Goal: Task Accomplishment & Management: Use online tool/utility

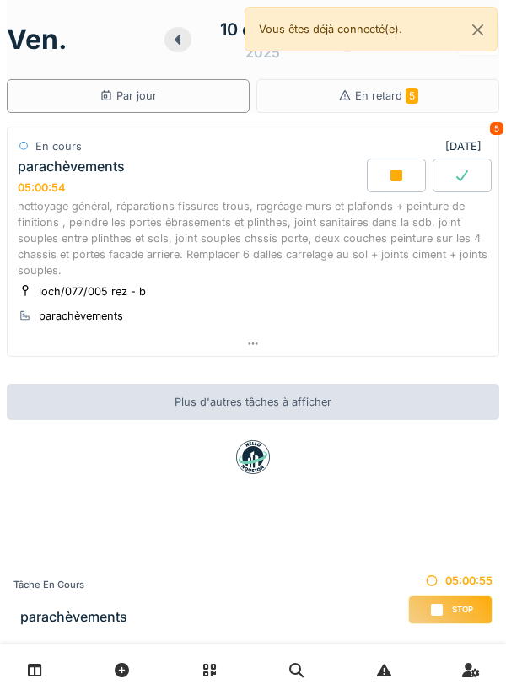
click at [403, 175] on icon at bounding box center [396, 175] width 17 height 13
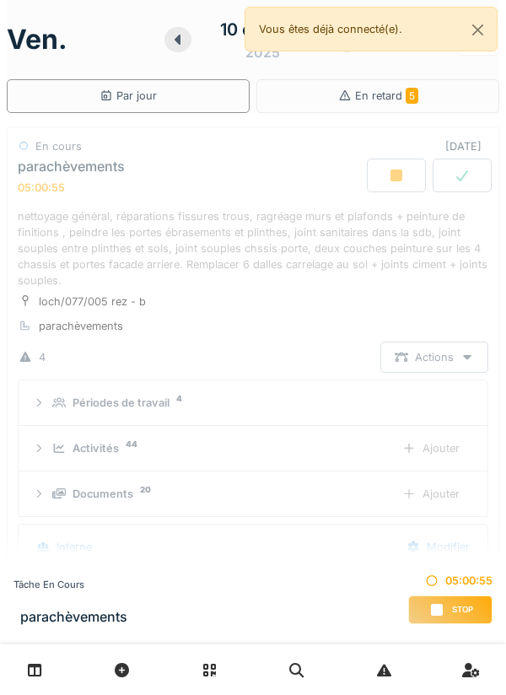
scroll to position [59, 0]
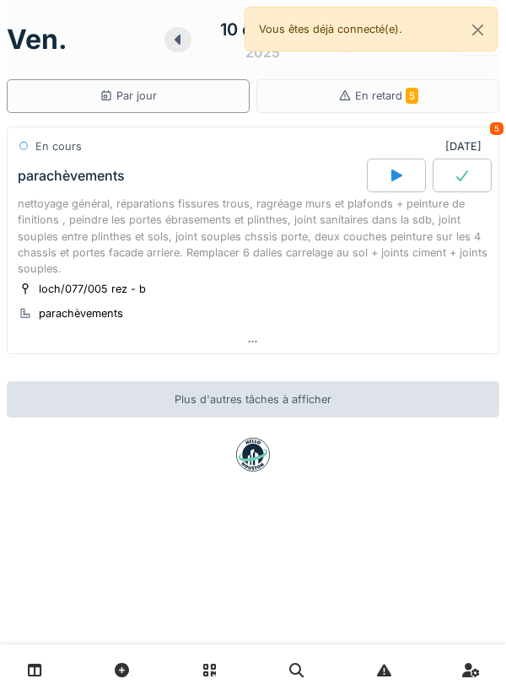
click at [403, 175] on icon at bounding box center [396, 175] width 17 height 13
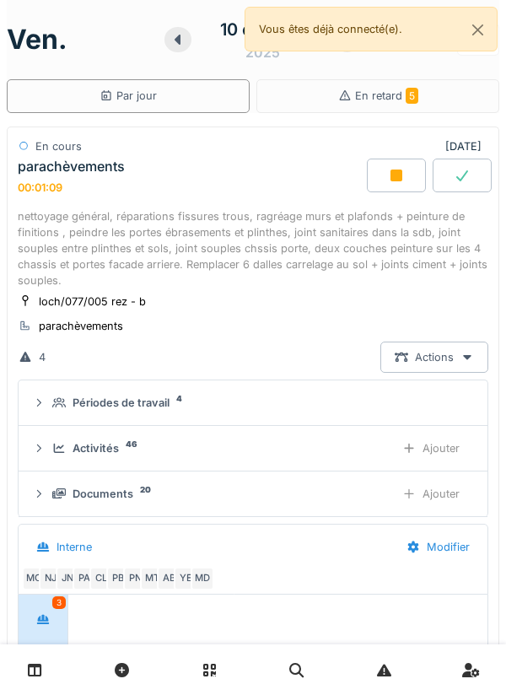
click at [425, 447] on div "Ajouter" at bounding box center [431, 448] width 86 height 31
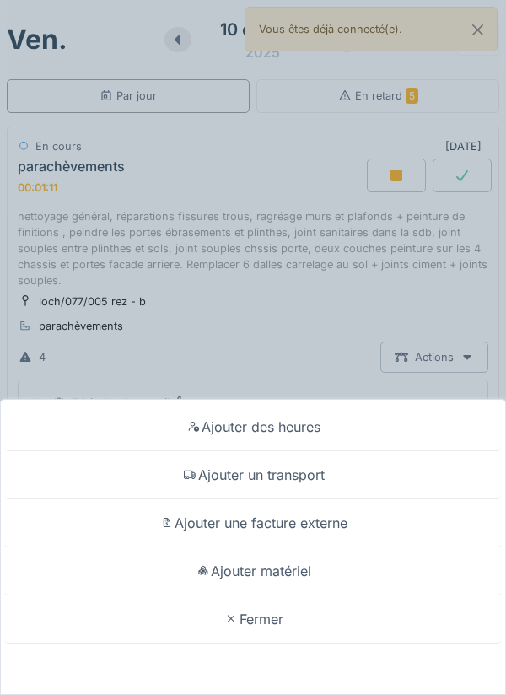
click at [275, 569] on div "Ajouter matériel" at bounding box center [253, 572] width 498 height 48
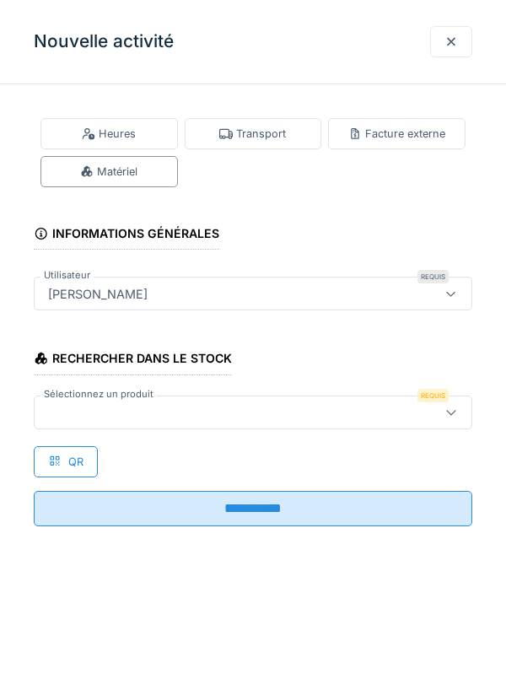
click at [450, 412] on icon at bounding box center [451, 412] width 13 height 11
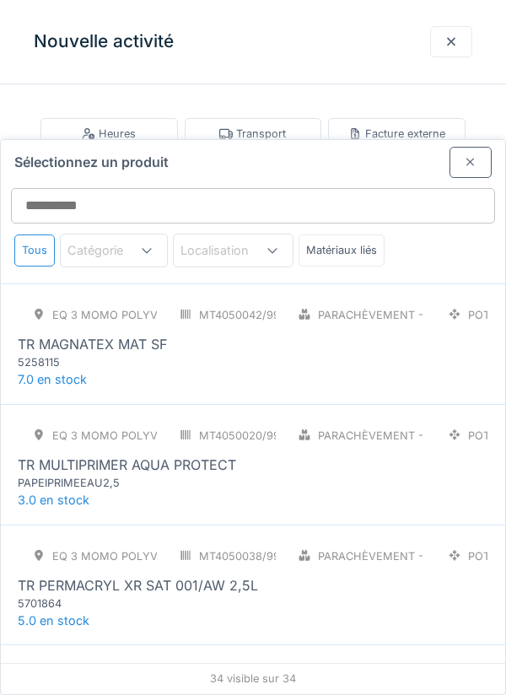
scroll to position [3643, 0]
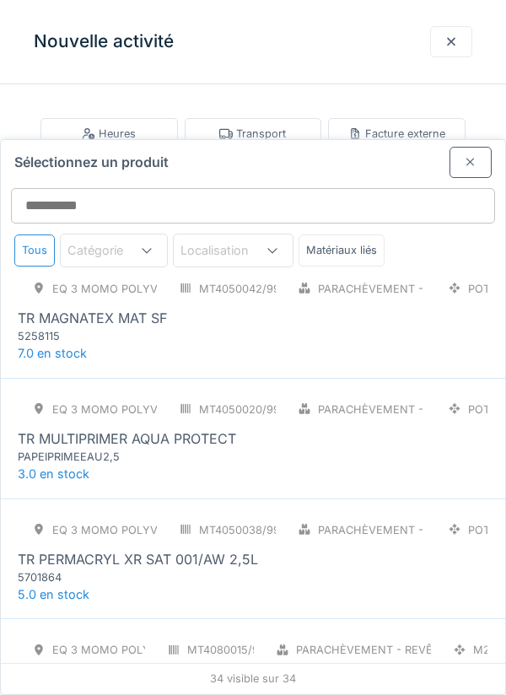
click at [273, 549] on div "TR PERMACRYL XR SAT 001/AW 2,5L" at bounding box center [253, 559] width 471 height 20
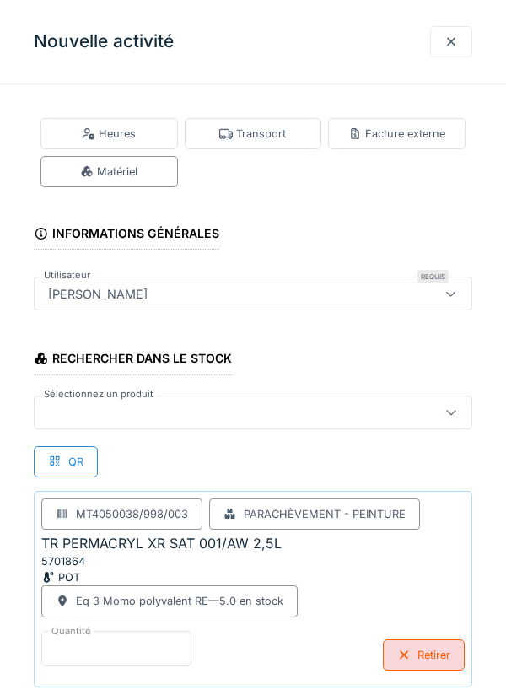
click at [109, 640] on input "*" at bounding box center [116, 648] width 150 height 35
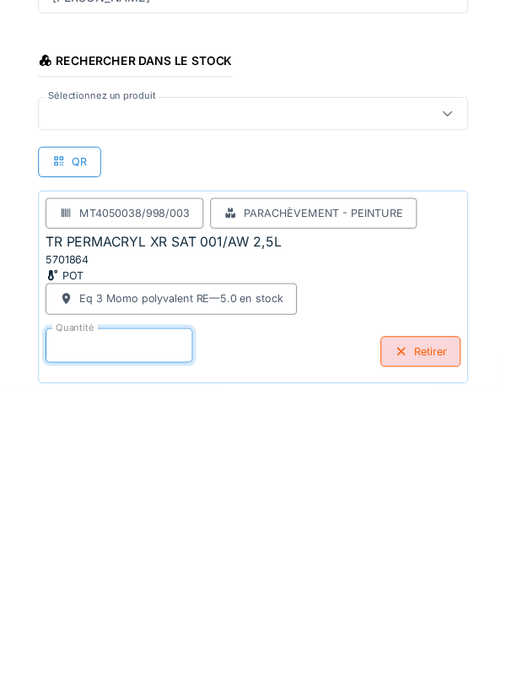
scroll to position [88, 0]
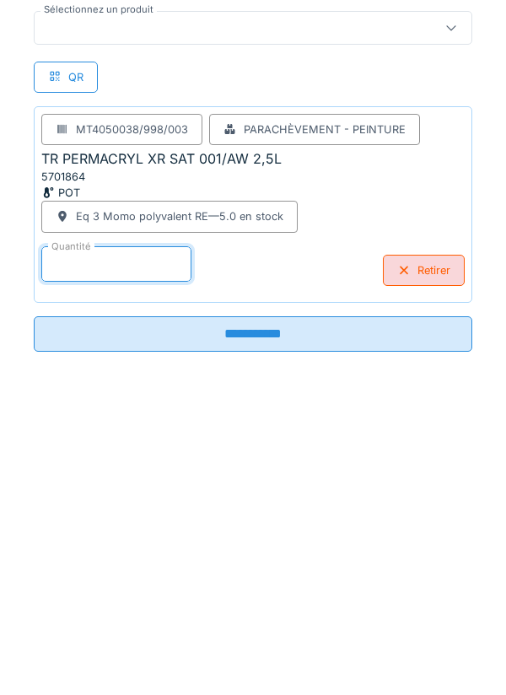
type input "*"
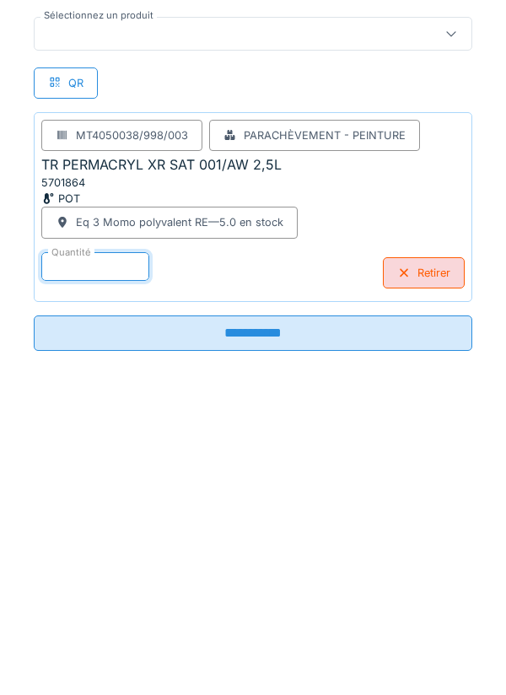
click at [240, 636] on input "**********" at bounding box center [253, 629] width 439 height 35
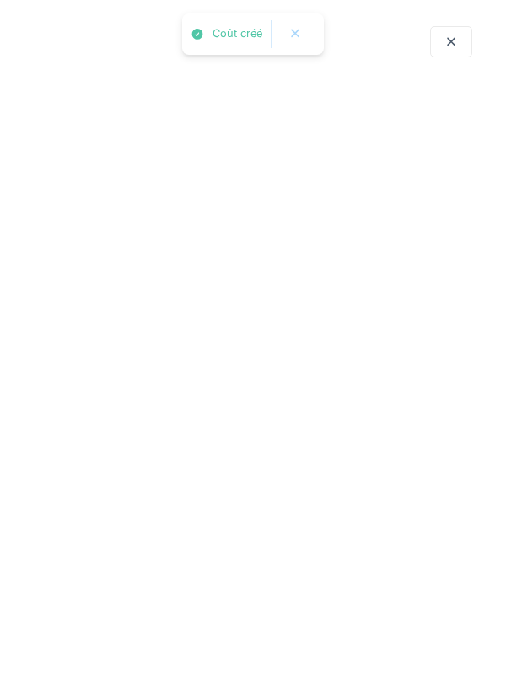
scroll to position [0, 0]
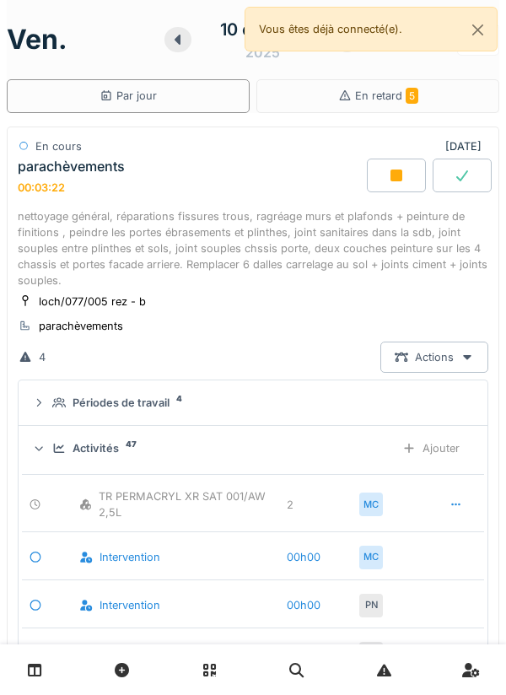
click at [425, 446] on div "Ajouter" at bounding box center [431, 448] width 86 height 31
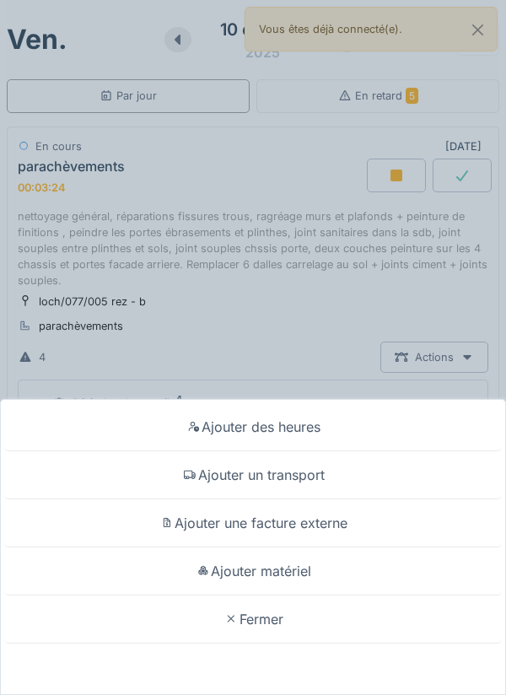
click at [287, 575] on div "Ajouter matériel" at bounding box center [253, 572] width 498 height 48
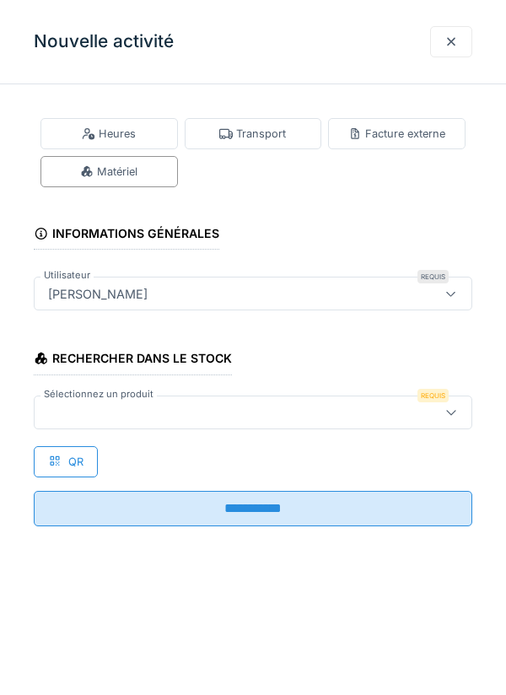
click at [451, 412] on icon at bounding box center [451, 412] width 13 height 11
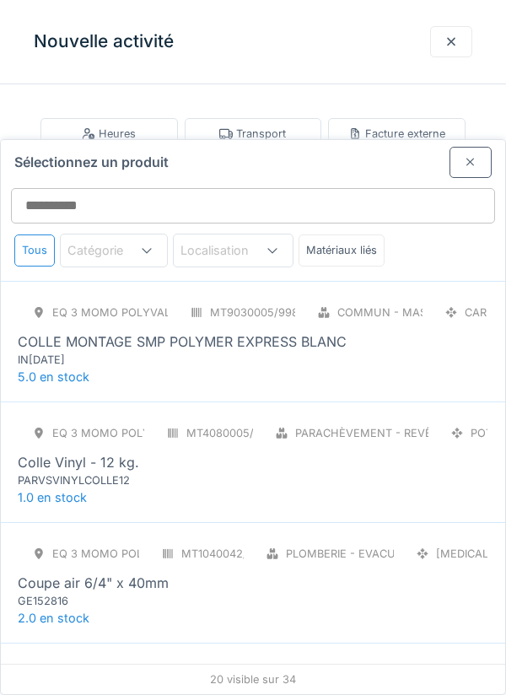
click at [268, 297] on div "Eq 3 Momo polyvalent RE MT9030005/998/003 Commun - Mastics CAR COLLE MONTAGE SM…" at bounding box center [253, 332] width 471 height 71
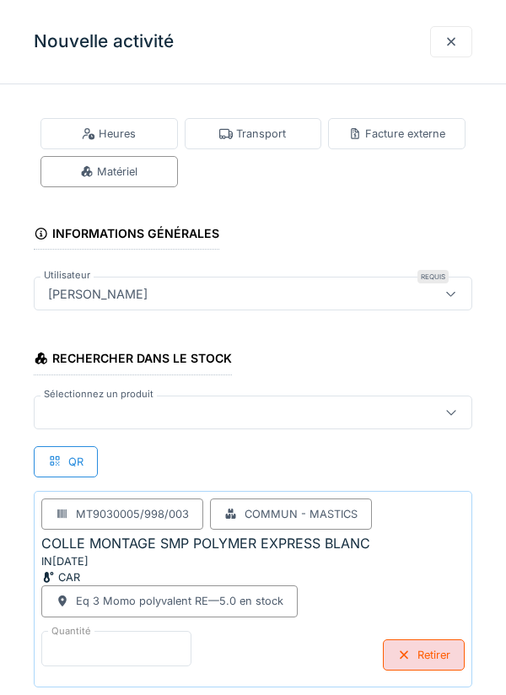
click at [91, 639] on input "*" at bounding box center [116, 648] width 150 height 35
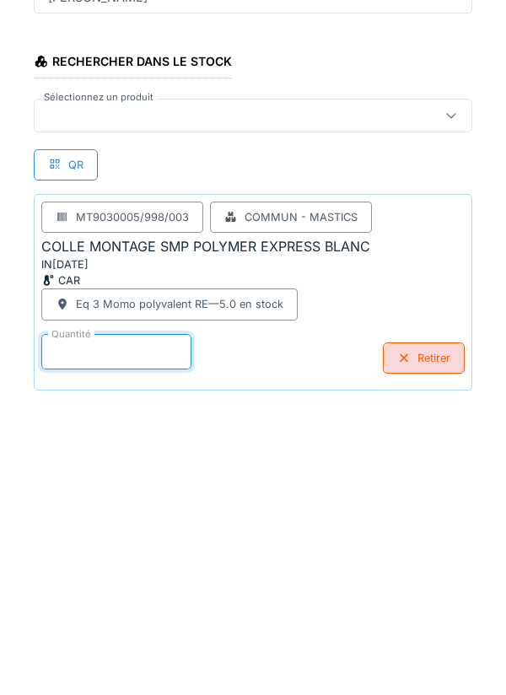
scroll to position [88, 0]
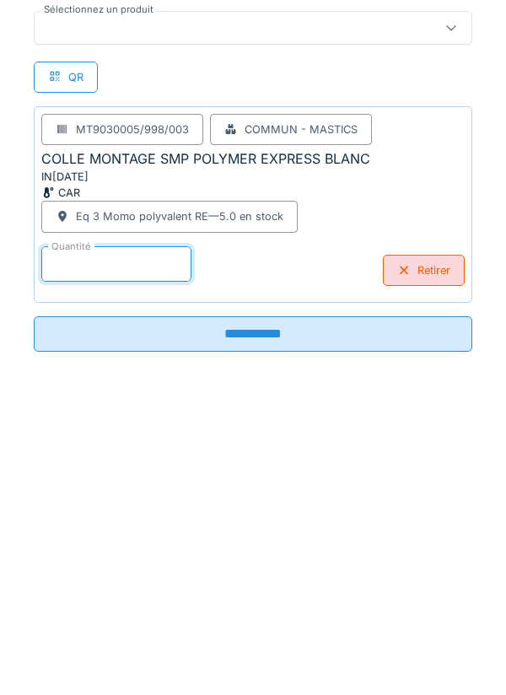
type input "*"
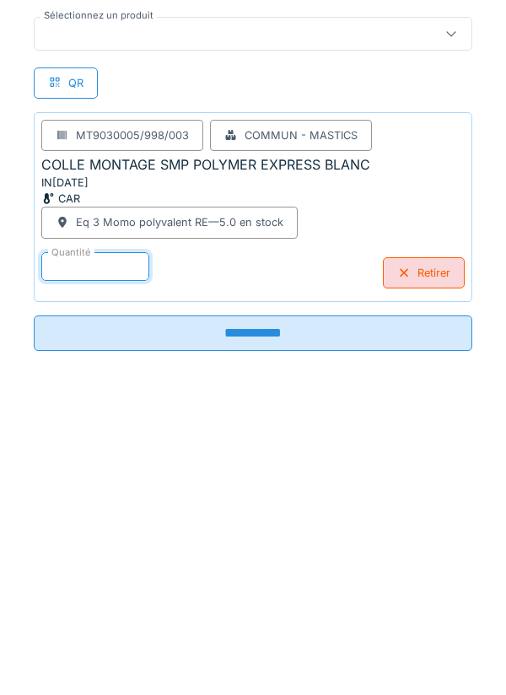
click at [260, 624] on input "**********" at bounding box center [253, 629] width 439 height 35
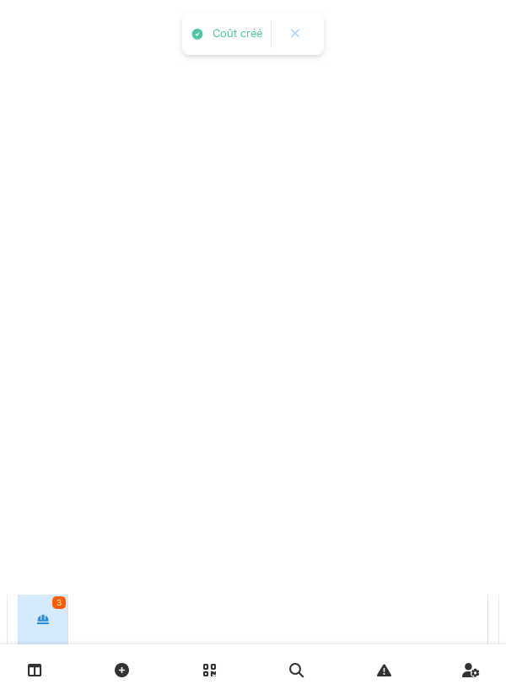
scroll to position [0, 0]
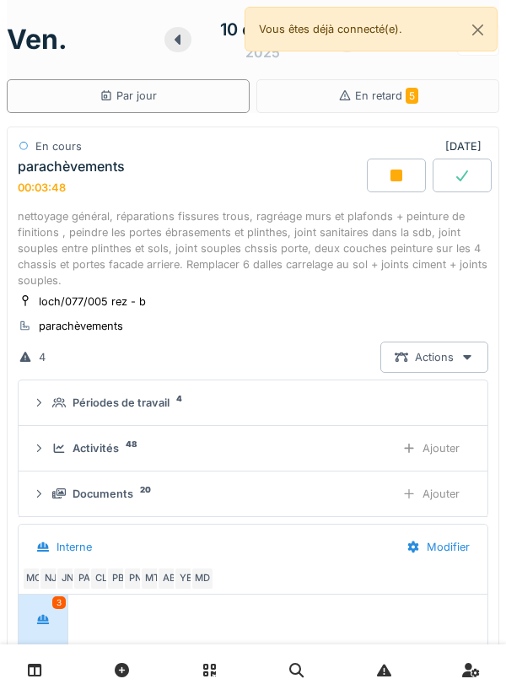
click at [437, 446] on div "Ajouter" at bounding box center [431, 448] width 86 height 31
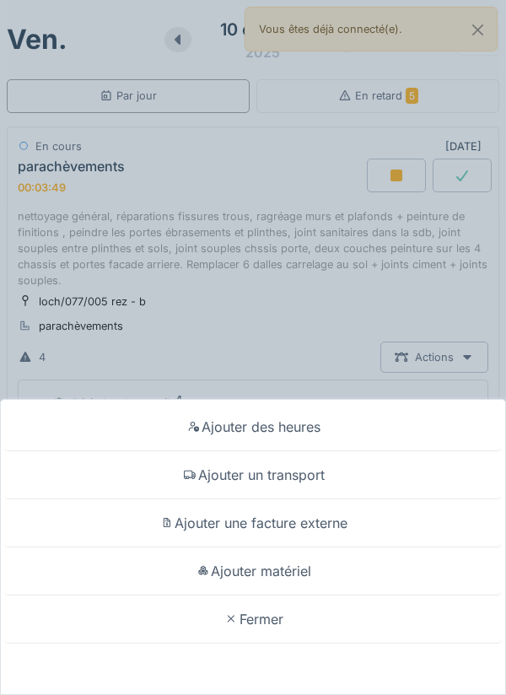
click at [277, 569] on div "Ajouter matériel" at bounding box center [253, 572] width 498 height 48
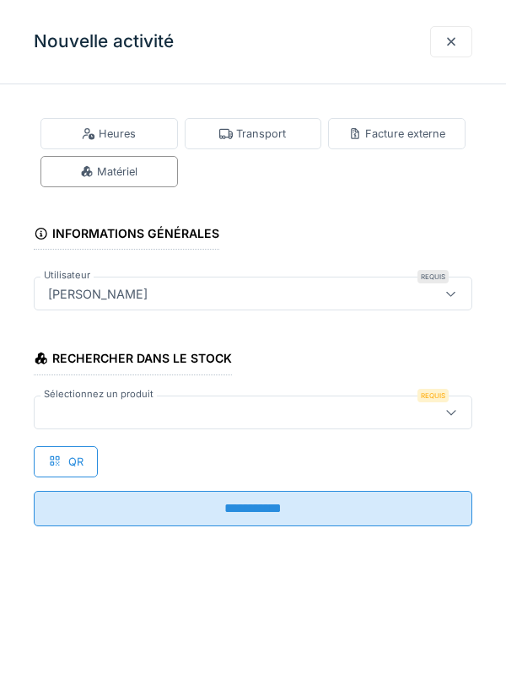
click at [450, 413] on icon at bounding box center [450, 412] width 9 height 5
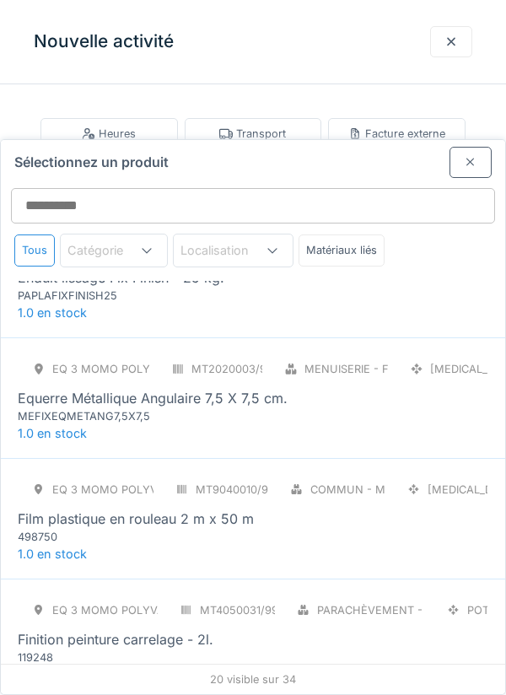
scroll to position [691, 0]
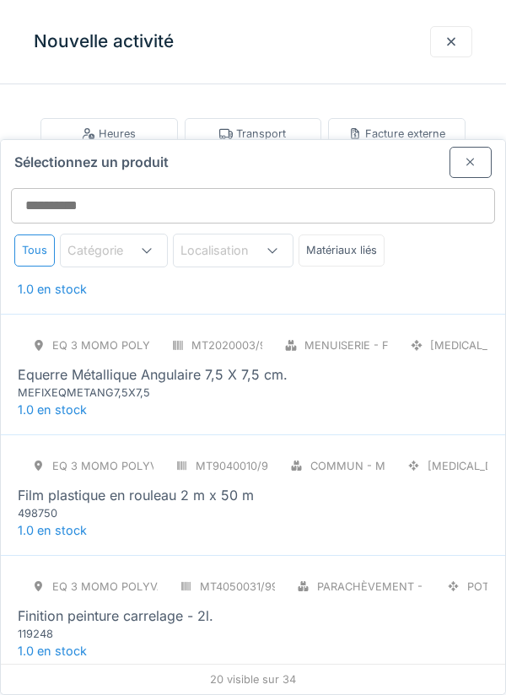
click at [272, 451] on div "Eq 3 Momo polyvalent RE MT9040010/998/003 Commun - Mastics PCE Film plastique e…" at bounding box center [253, 486] width 471 height 71
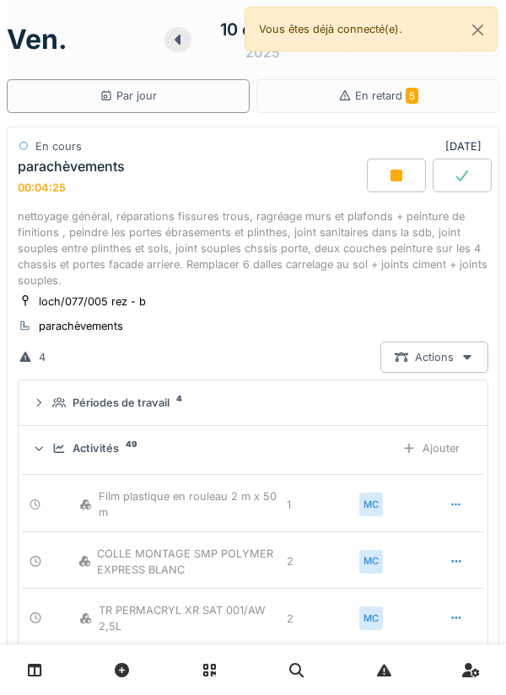
click at [445, 444] on div "Ajouter" at bounding box center [431, 448] width 86 height 31
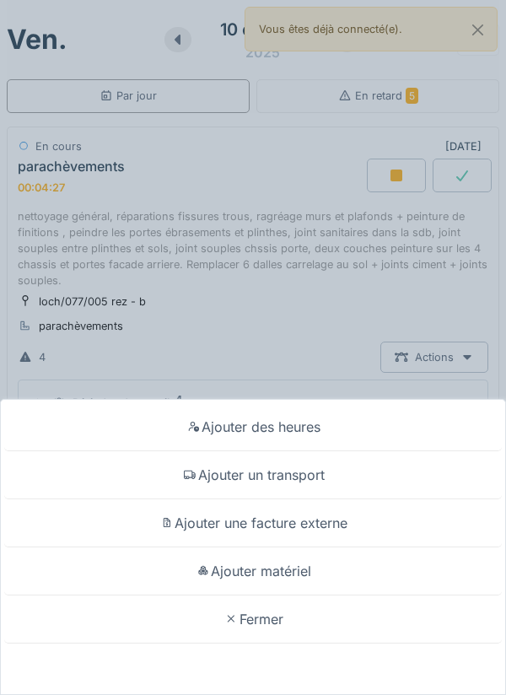
click at [282, 596] on div "Ajouter matériel" at bounding box center [253, 572] width 498 height 48
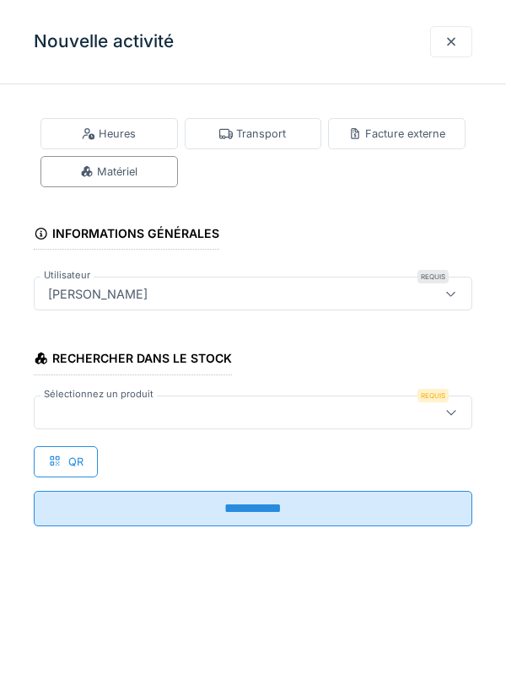
click at [452, 410] on icon at bounding box center [451, 412] width 13 height 11
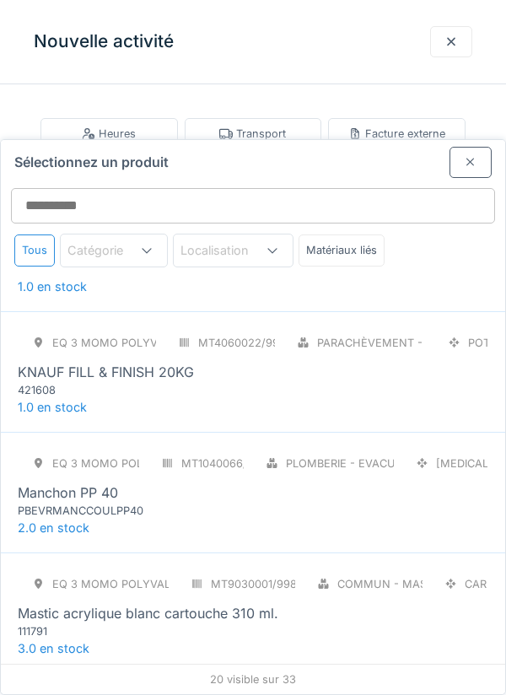
scroll to position [1061, 0]
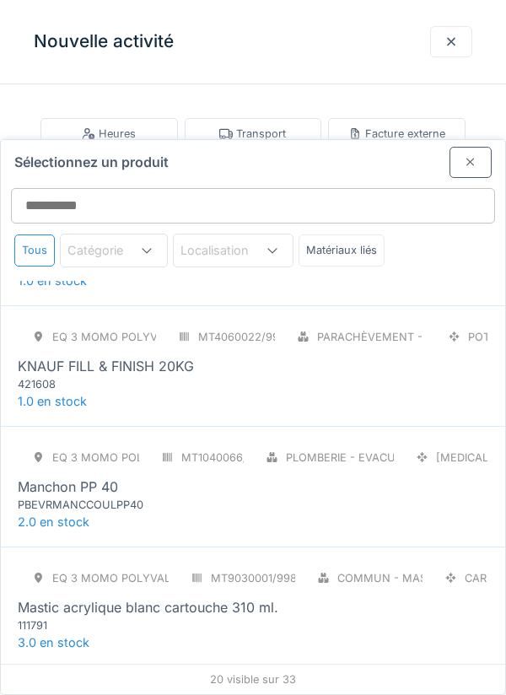
click at [309, 597] on div "Mastic acrylique blanc cartouche 310 ml." at bounding box center [253, 607] width 471 height 20
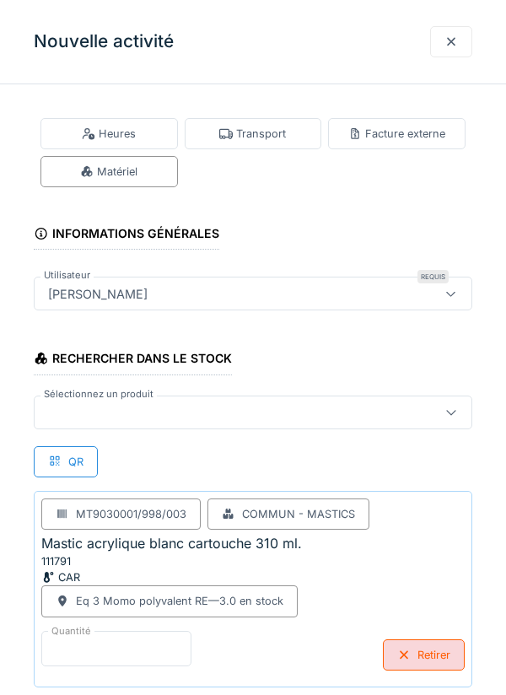
click at [124, 642] on input "*" at bounding box center [116, 648] width 150 height 35
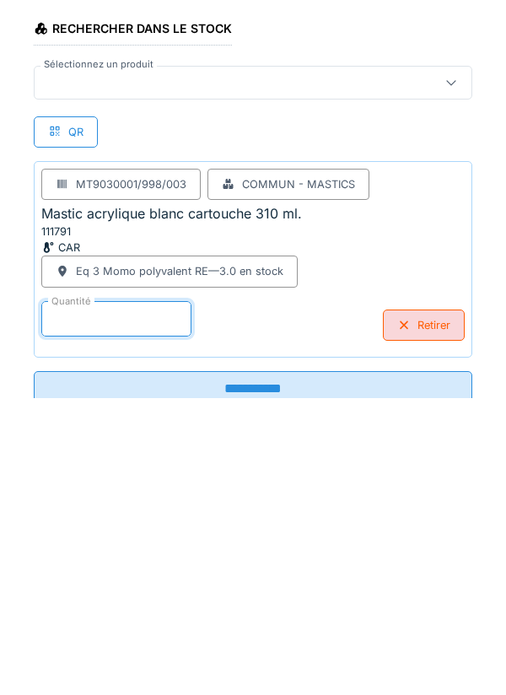
scroll to position [35, 0]
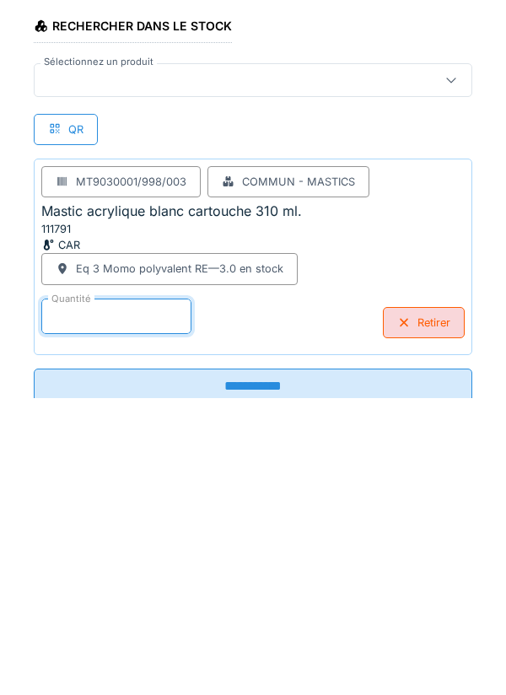
type input "*"
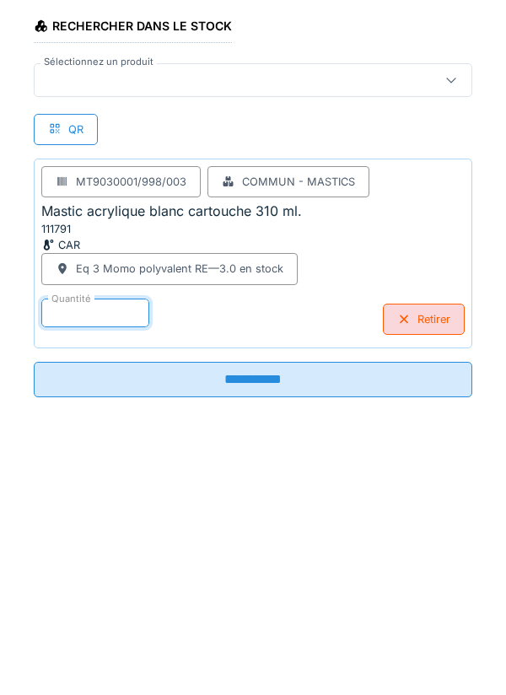
click at [244, 682] on input "**********" at bounding box center [253, 676] width 439 height 35
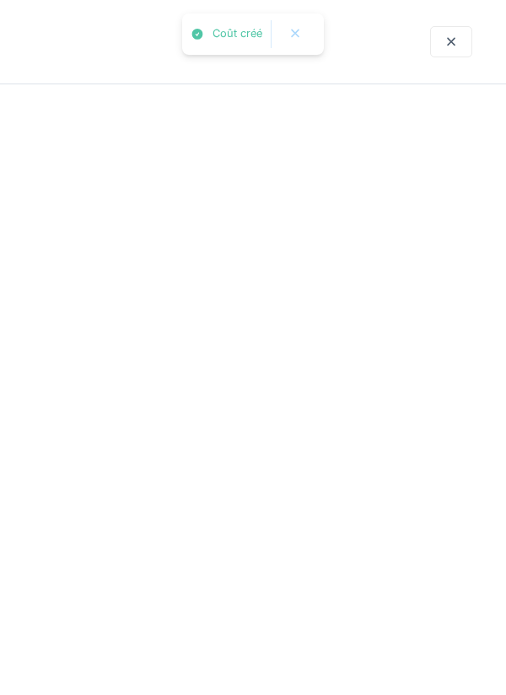
scroll to position [0, 0]
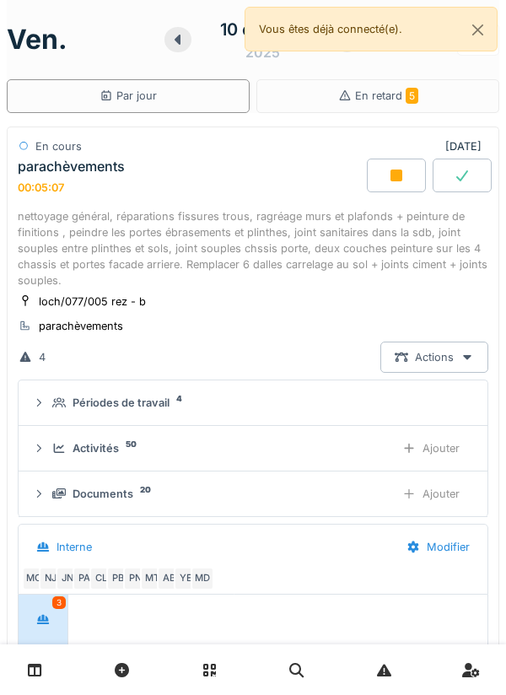
click at [430, 447] on div "Ajouter" at bounding box center [431, 448] width 86 height 31
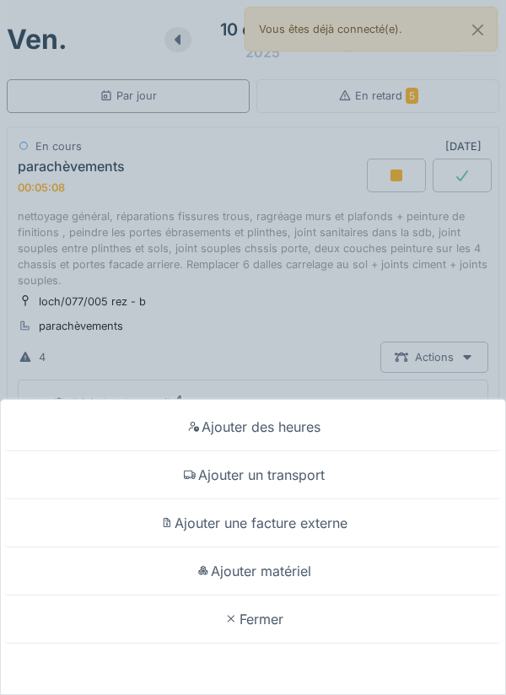
click at [283, 567] on div "Ajouter matériel" at bounding box center [253, 572] width 498 height 48
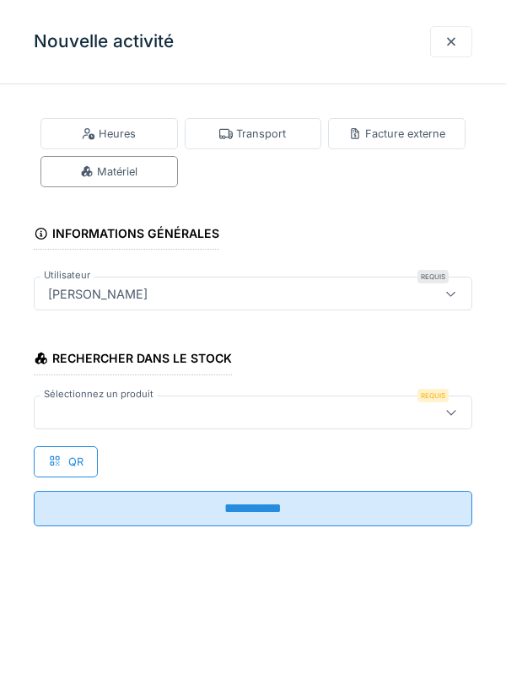
click at [451, 410] on icon at bounding box center [451, 412] width 13 height 11
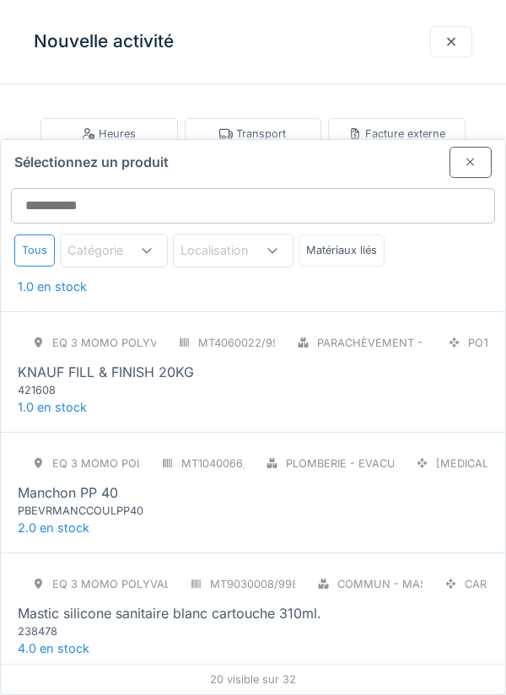
scroll to position [1090, 0]
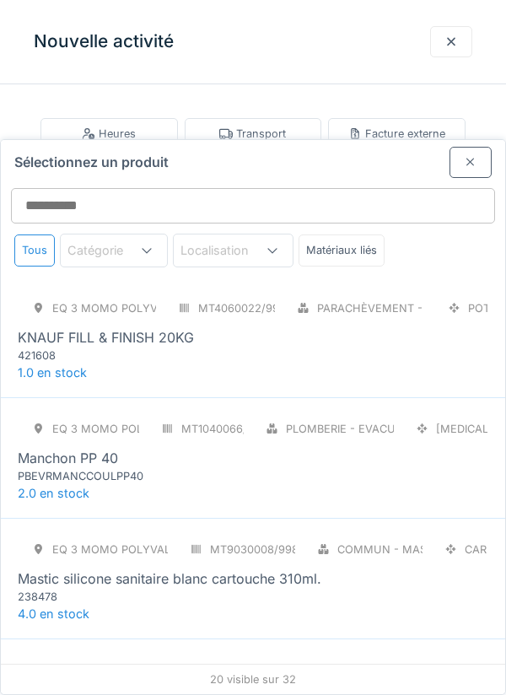
click at [242, 569] on div "Mastic silicone sanitaire blanc cartouche 310ml." at bounding box center [170, 579] width 304 height 20
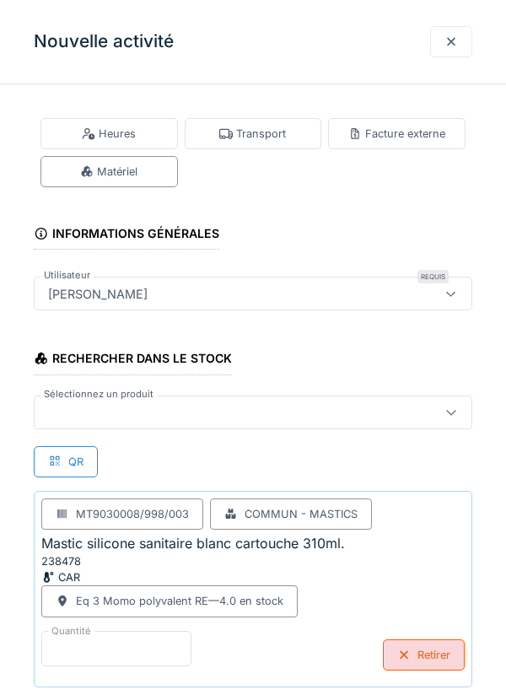
click at [119, 639] on input "*" at bounding box center [116, 648] width 150 height 35
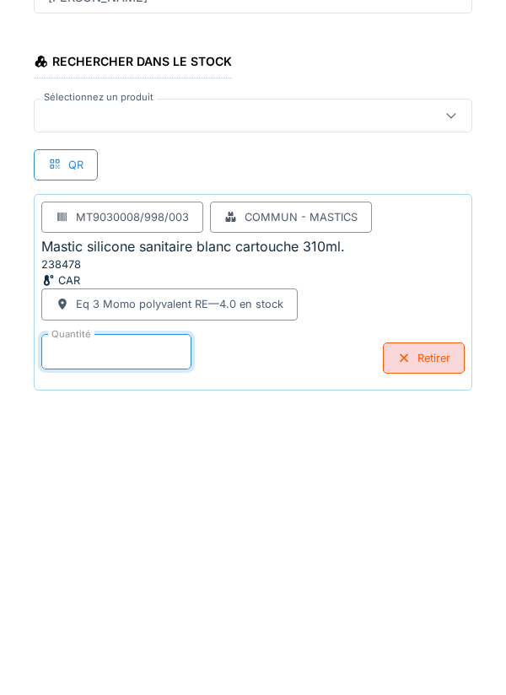
scroll to position [88, 0]
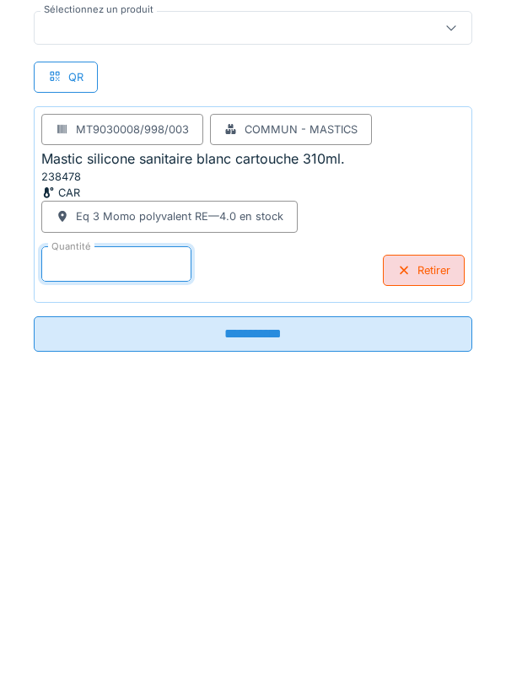
type input "*"
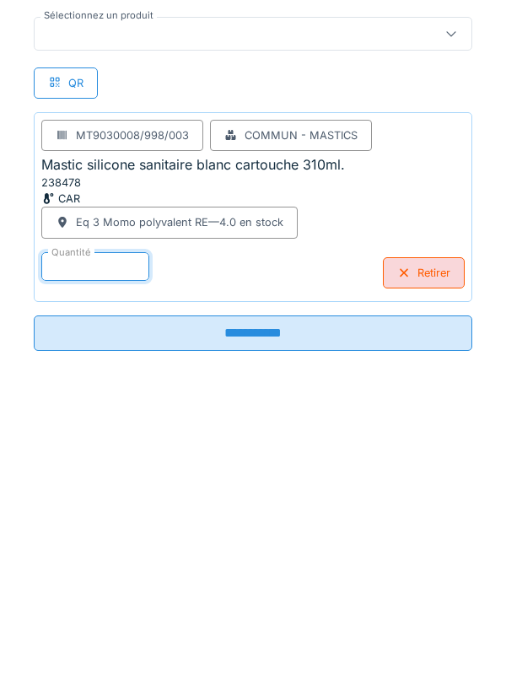
click at [248, 623] on input "**********" at bounding box center [253, 629] width 439 height 35
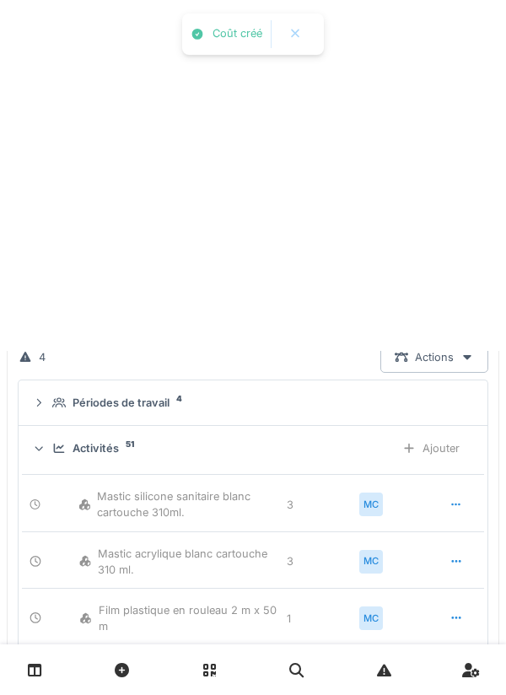
scroll to position [0, 0]
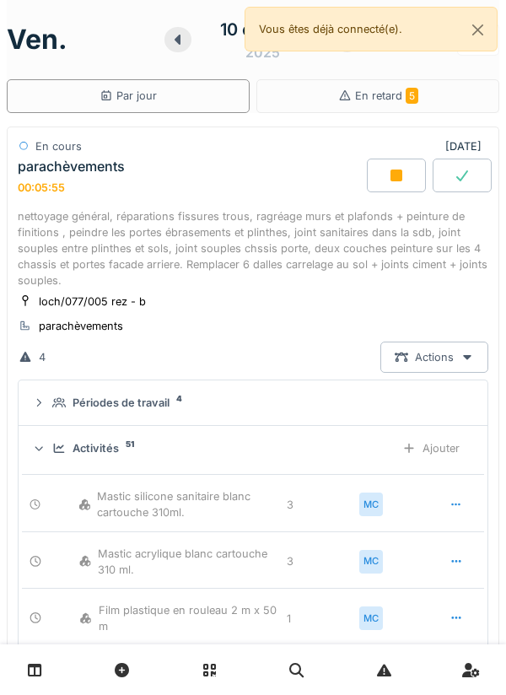
click at [440, 449] on div "Ajouter" at bounding box center [431, 448] width 86 height 31
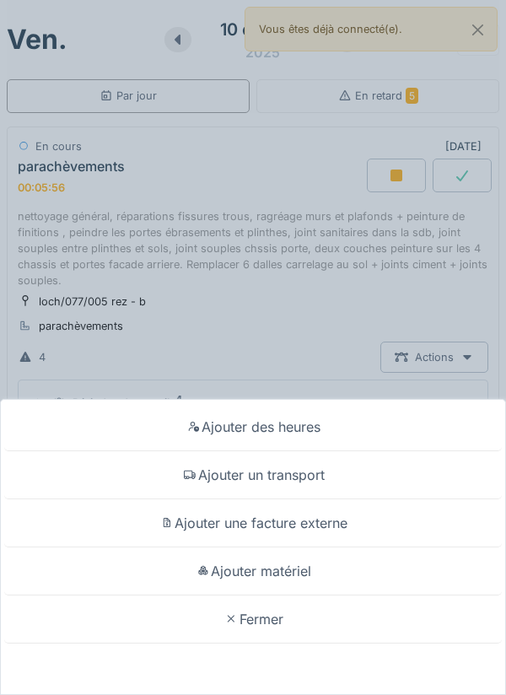
click at [281, 567] on div "Ajouter matériel" at bounding box center [253, 572] width 498 height 48
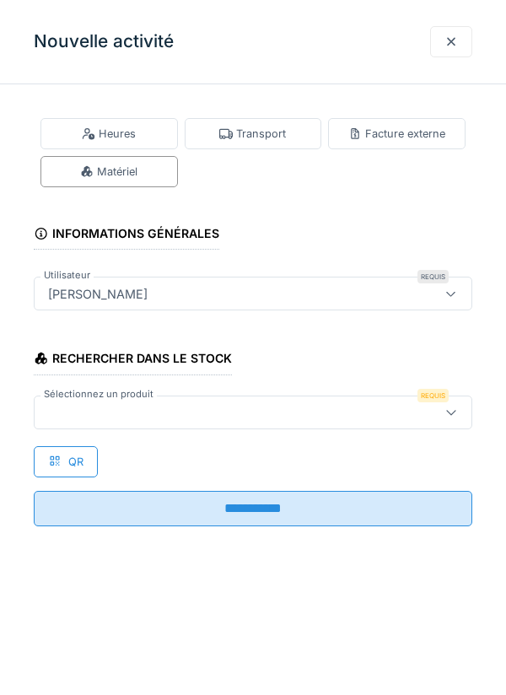
click at [452, 412] on icon at bounding box center [451, 412] width 13 height 11
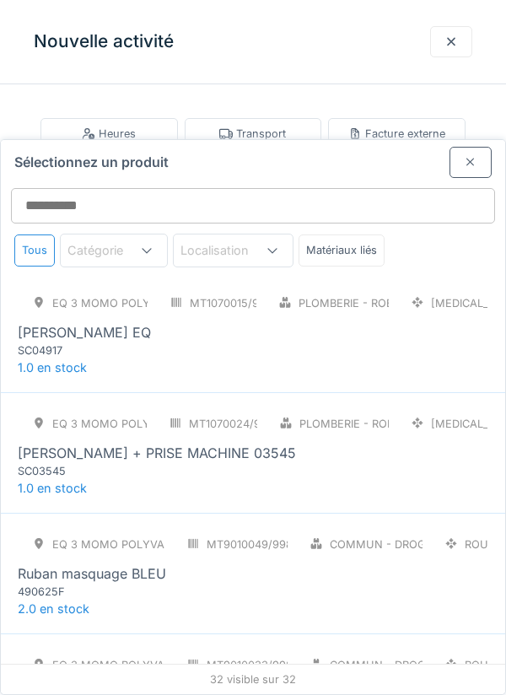
scroll to position [2432, 0]
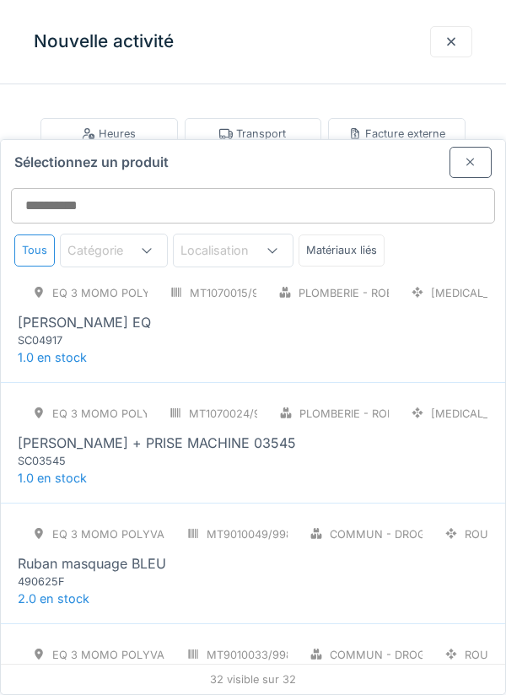
click at [213, 574] on div "490625F" at bounding box center [119, 582] width 202 height 16
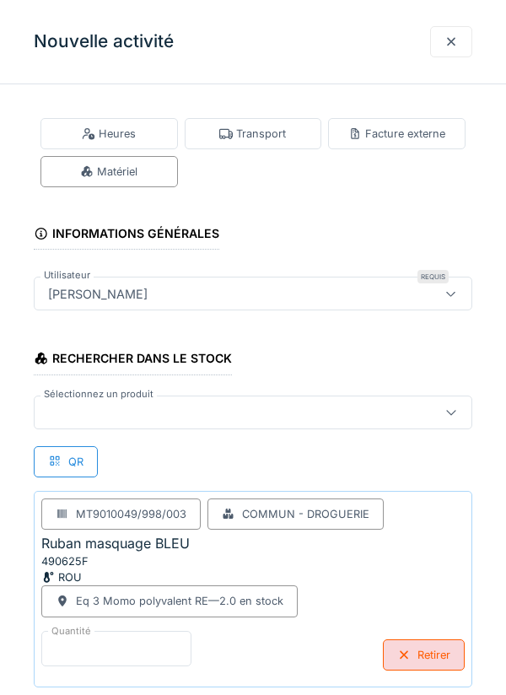
click at [97, 642] on input "*" at bounding box center [116, 648] width 150 height 35
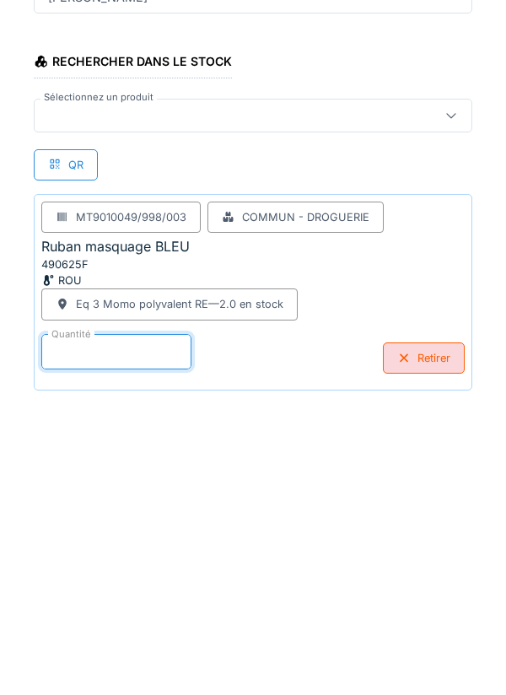
scroll to position [88, 0]
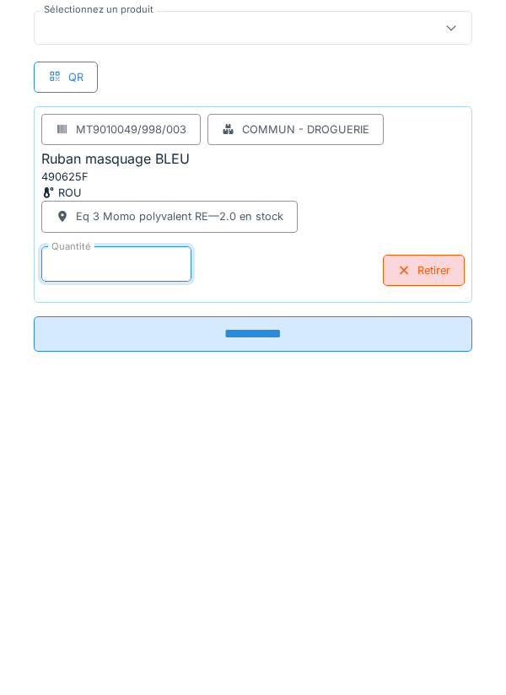
type input "*"
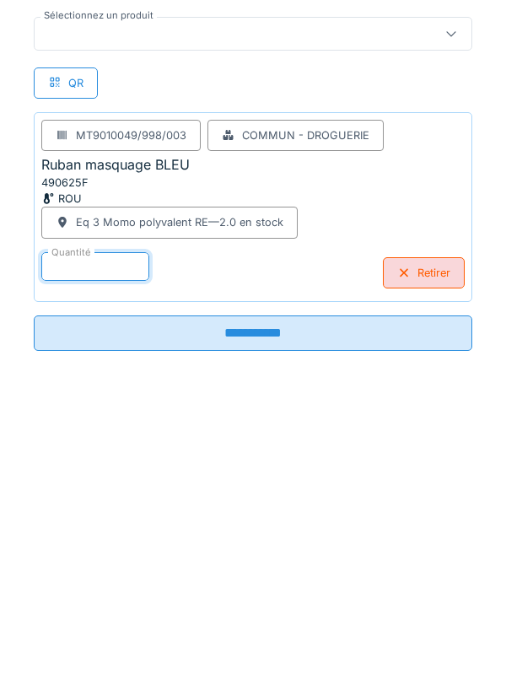
click at [248, 624] on input "**********" at bounding box center [253, 629] width 439 height 35
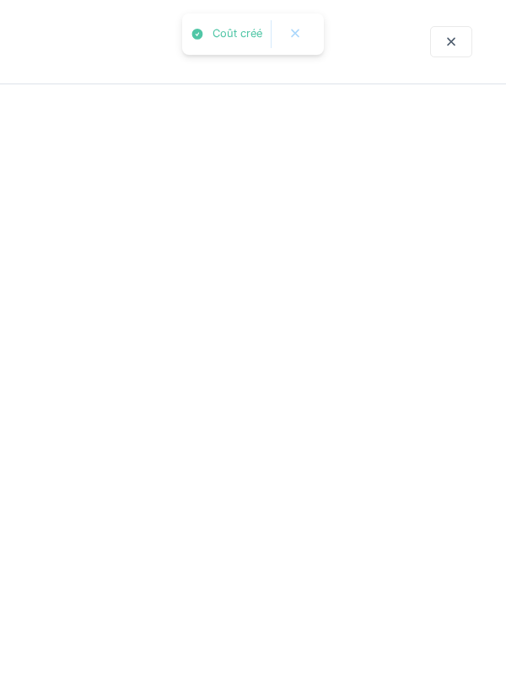
scroll to position [0, 0]
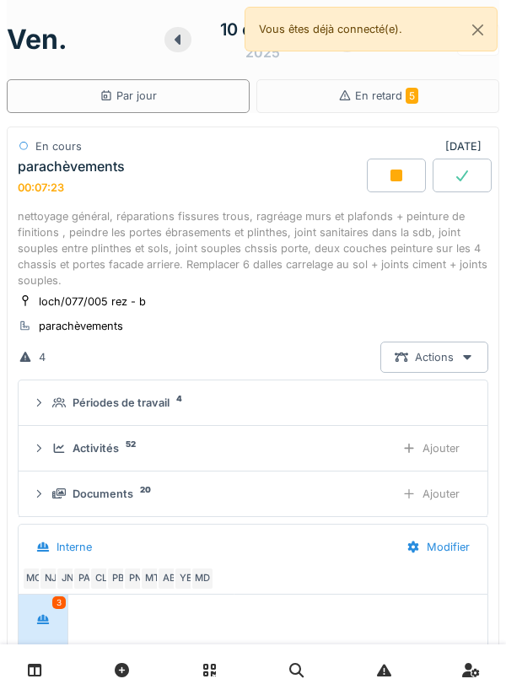
click at [455, 445] on div "Ajouter" at bounding box center [431, 448] width 86 height 31
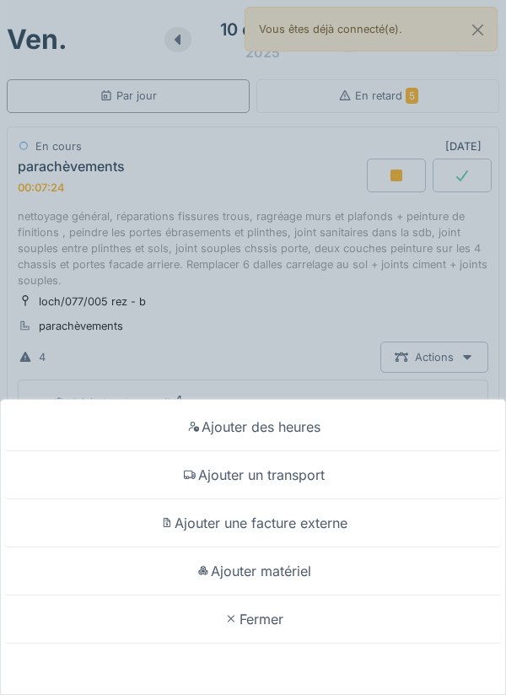
click at [279, 571] on div "Ajouter matériel" at bounding box center [253, 572] width 498 height 48
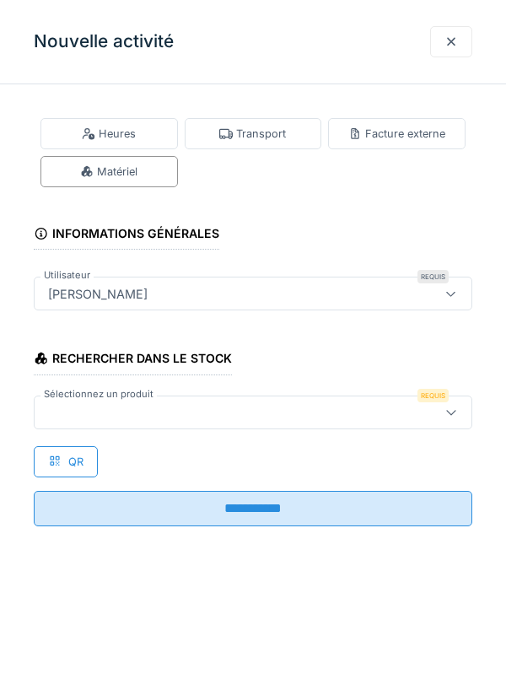
click at [453, 409] on icon at bounding box center [451, 412] width 13 height 11
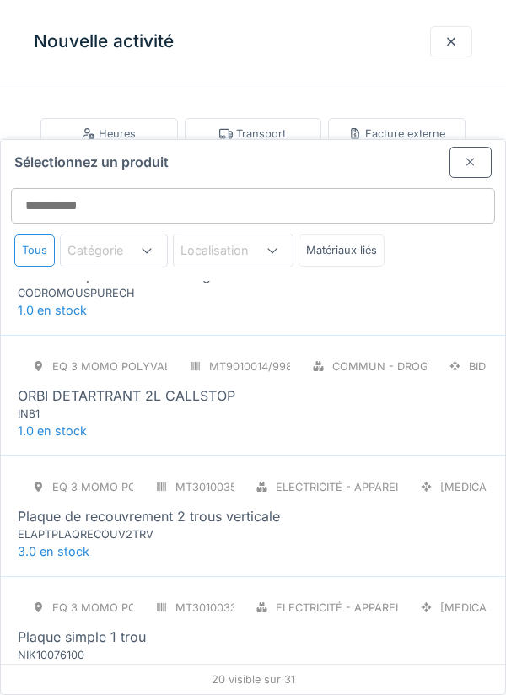
scroll to position [1761, 0]
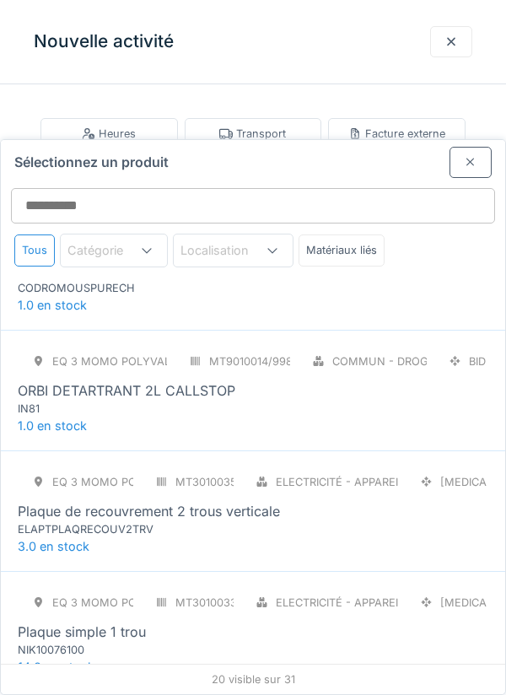
click at [371, 467] on div "Eq 3 Momo polyvalent RE MT3010035/998/003 Electricité - Appareillages - termina…" at bounding box center [253, 502] width 471 height 71
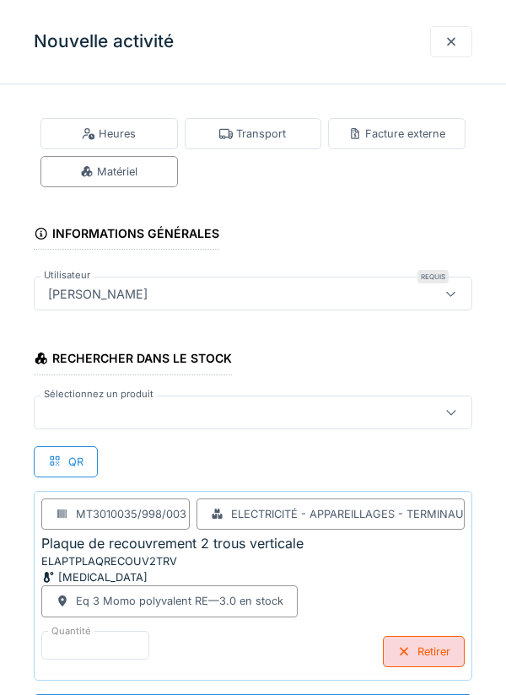
click at [455, 408] on icon at bounding box center [451, 412] width 13 height 11
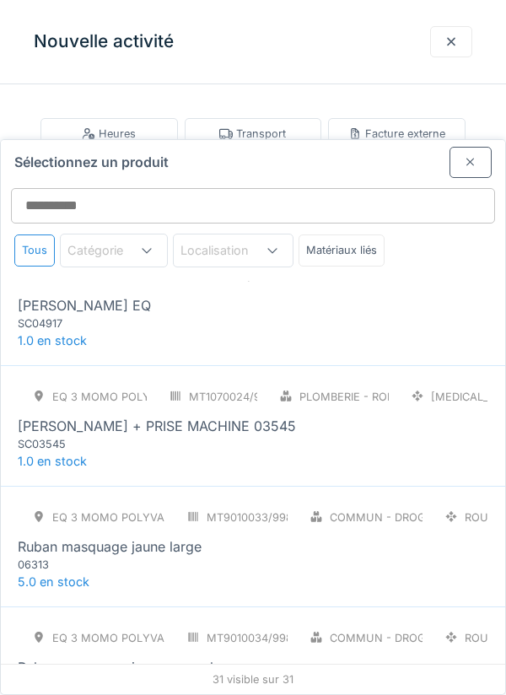
scroll to position [2451, 0]
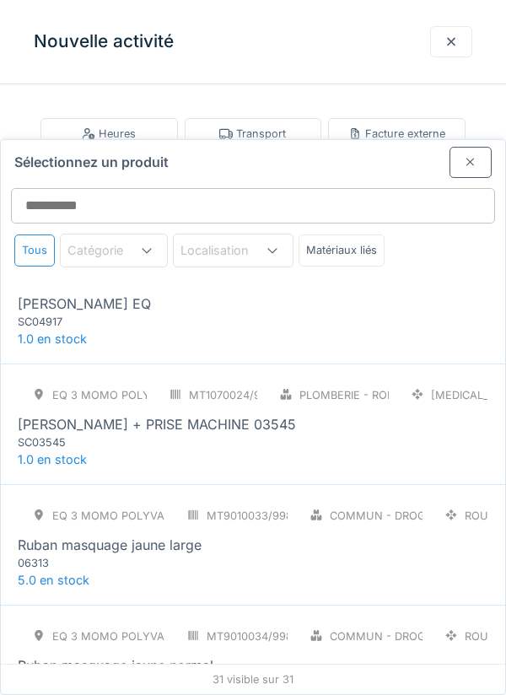
click at [134, 535] on div "Ruban masquage jaune large" at bounding box center [110, 545] width 184 height 20
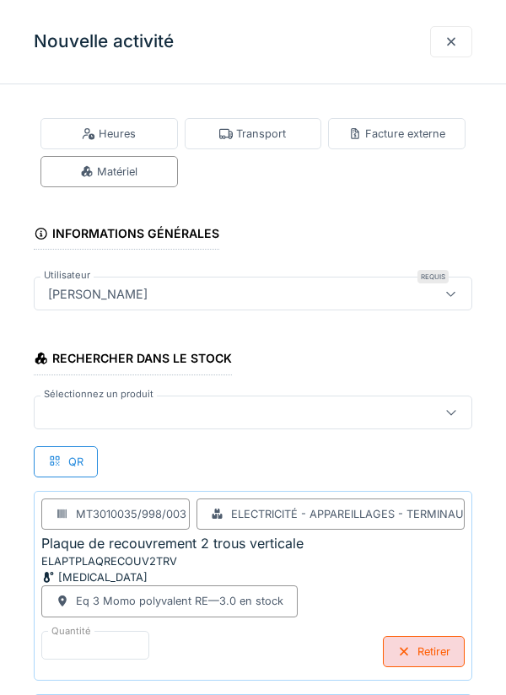
scroll to position [11, 0]
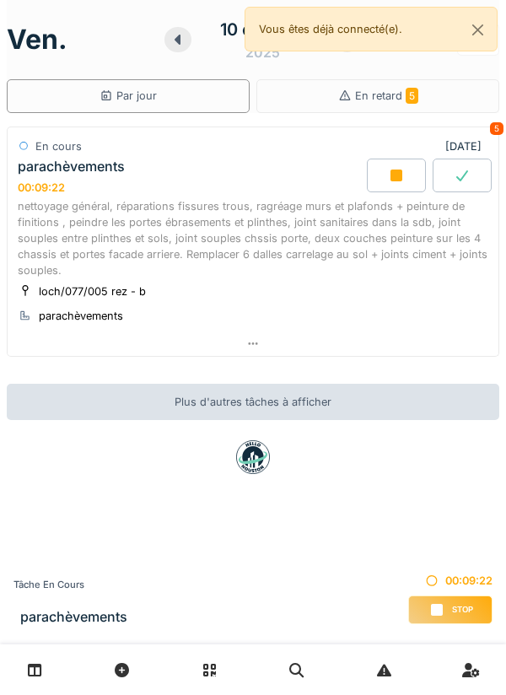
click at [245, 343] on div at bounding box center [253, 344] width 491 height 24
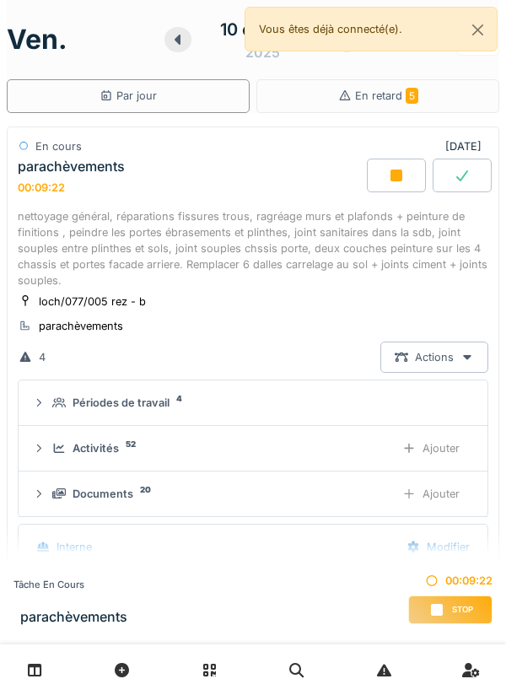
scroll to position [59, 0]
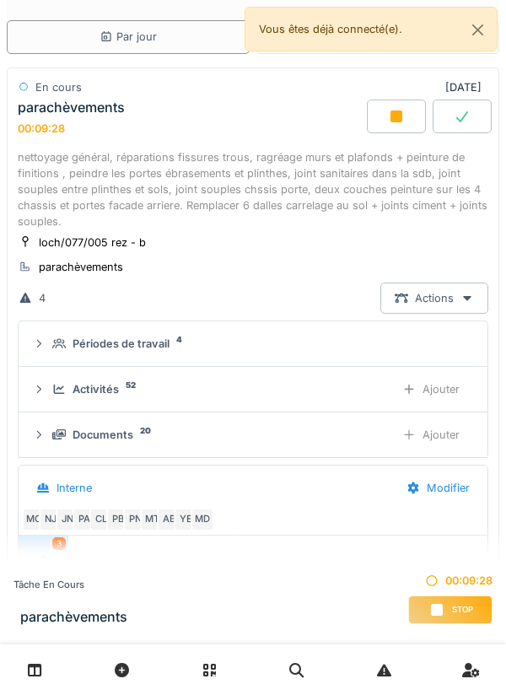
click at [444, 387] on div "Ajouter" at bounding box center [431, 389] width 86 height 31
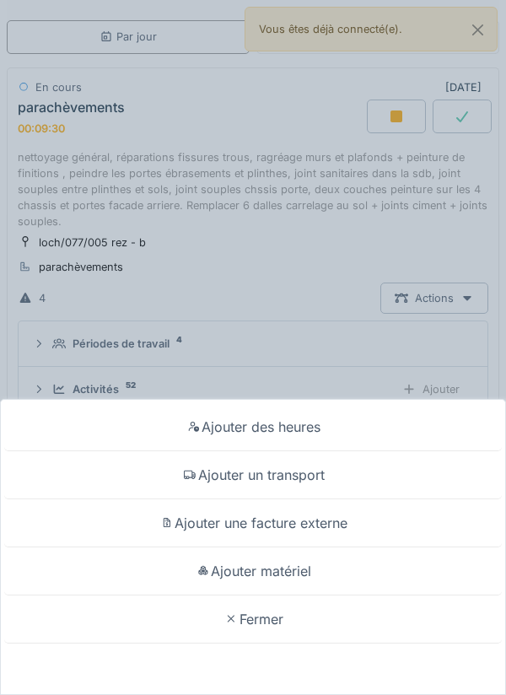
click at [275, 573] on div "Ajouter matériel" at bounding box center [253, 572] width 498 height 48
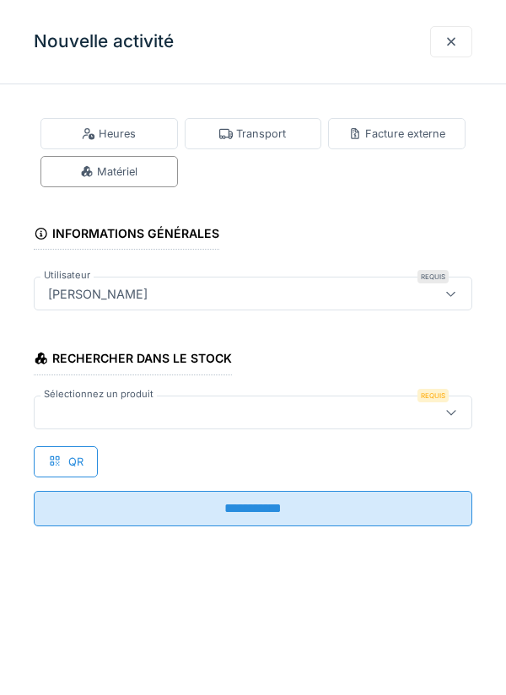
click at [451, 412] on icon at bounding box center [451, 412] width 13 height 11
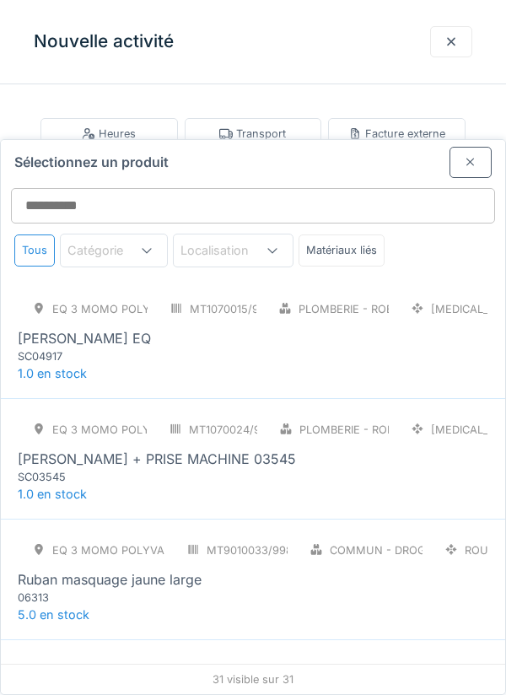
scroll to position [2420, 0]
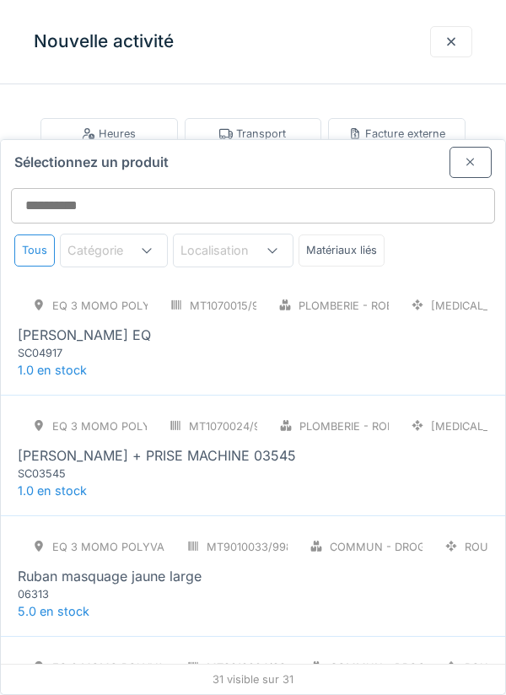
click at [240, 532] on div "Eq 3 Momo polyvalent RE MT9010033/998/003 Commun - Droguerie ROU Ruban masquage…" at bounding box center [253, 567] width 471 height 71
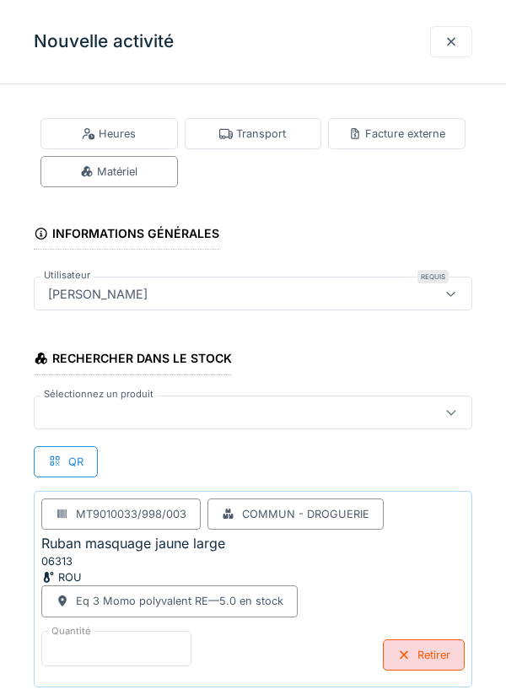
click at [90, 639] on input "*" at bounding box center [116, 648] width 150 height 35
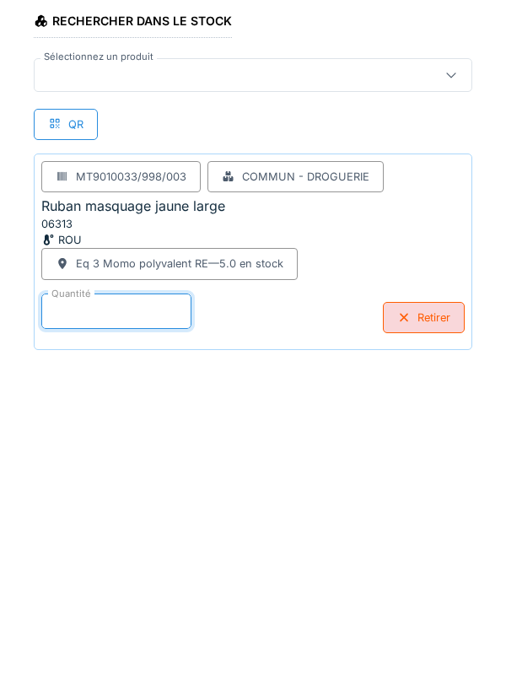
scroll to position [88, 0]
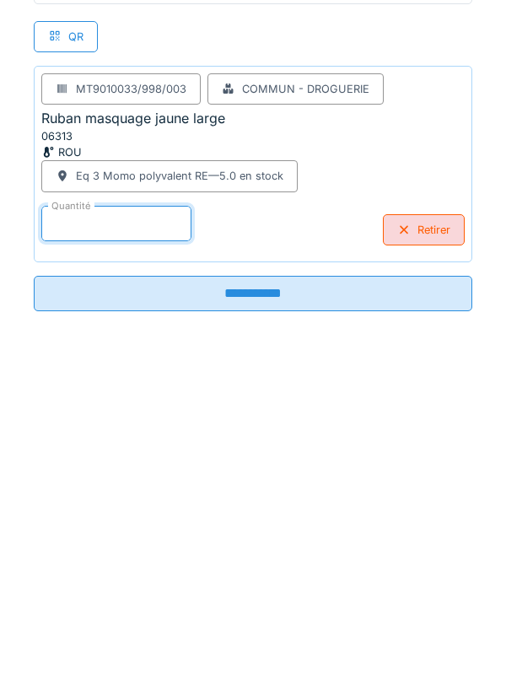
type input "*"
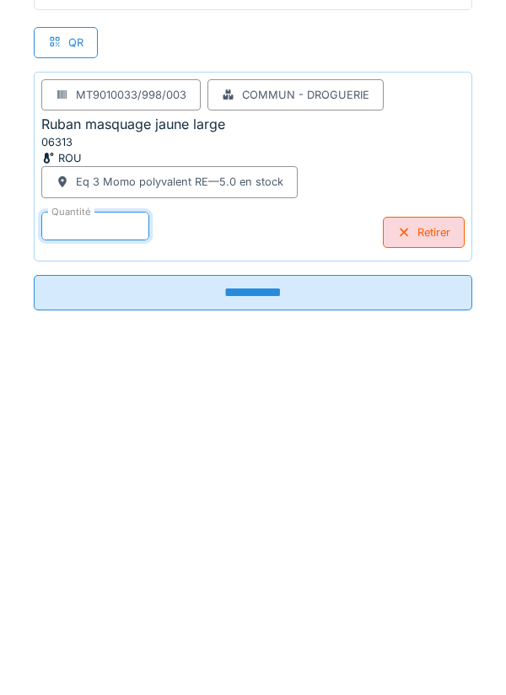
click at [240, 622] on input "**********" at bounding box center [253, 629] width 439 height 35
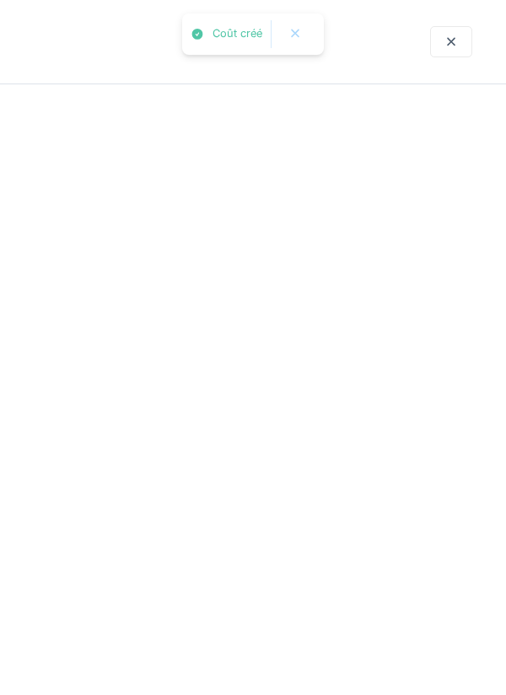
scroll to position [0, 0]
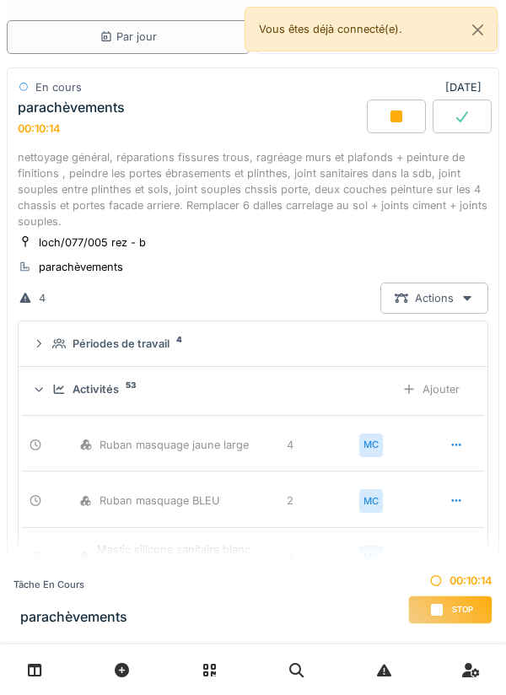
click at [443, 384] on div "Ajouter" at bounding box center [431, 389] width 86 height 31
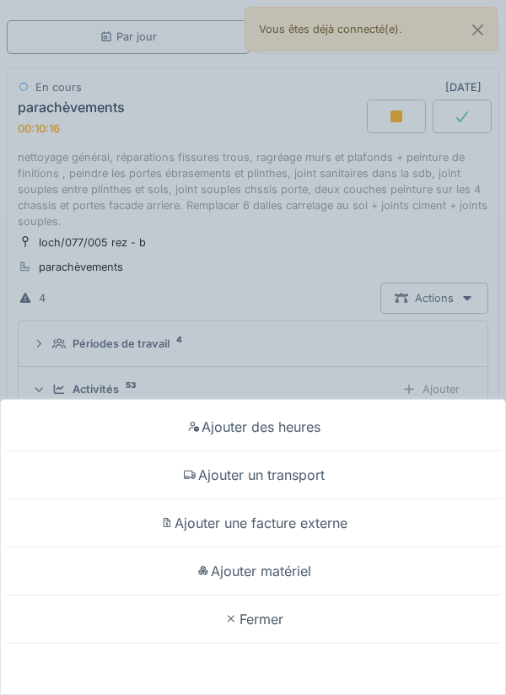
click at [278, 572] on div "Ajouter matériel" at bounding box center [253, 572] width 498 height 48
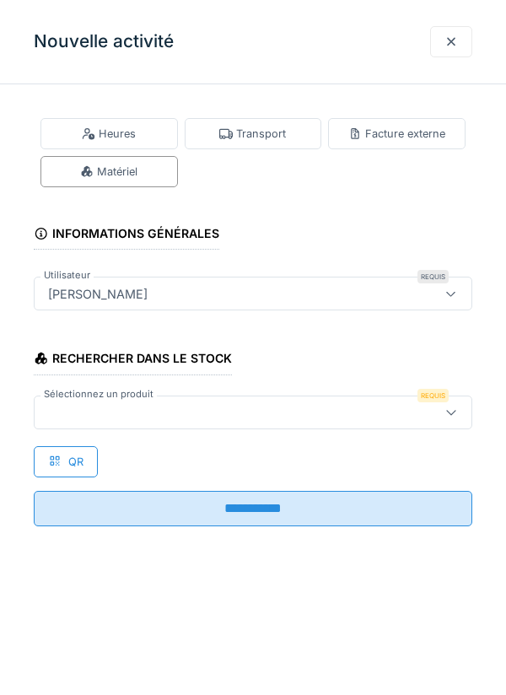
click at [453, 408] on icon at bounding box center [451, 412] width 13 height 11
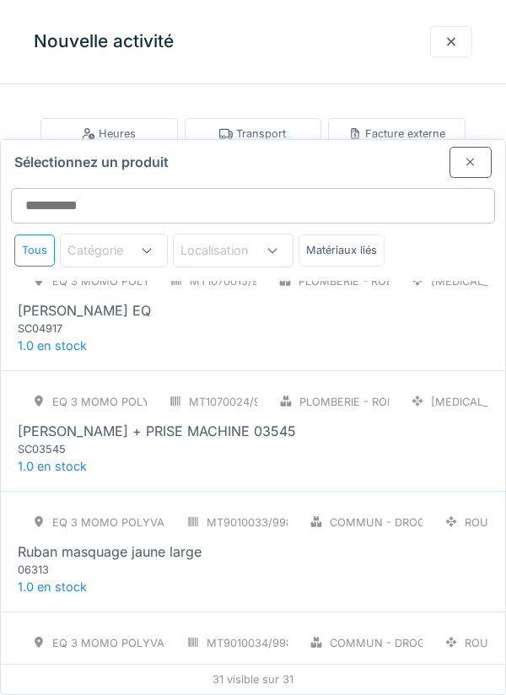
scroll to position [2524, 0]
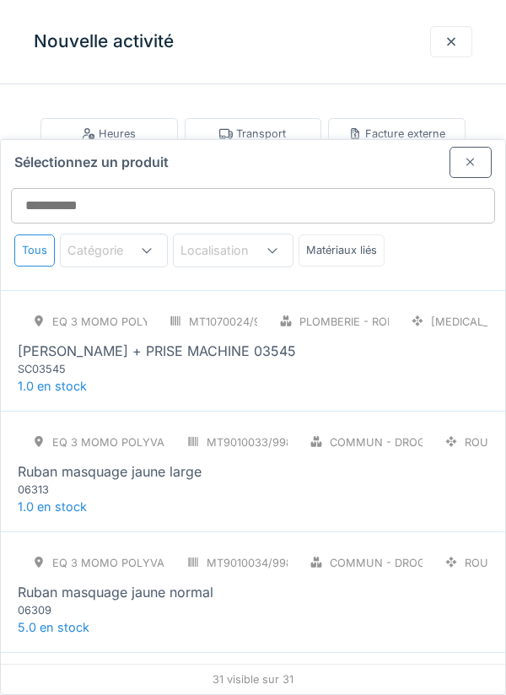
click at [132, 602] on div "06309" at bounding box center [119, 610] width 202 height 16
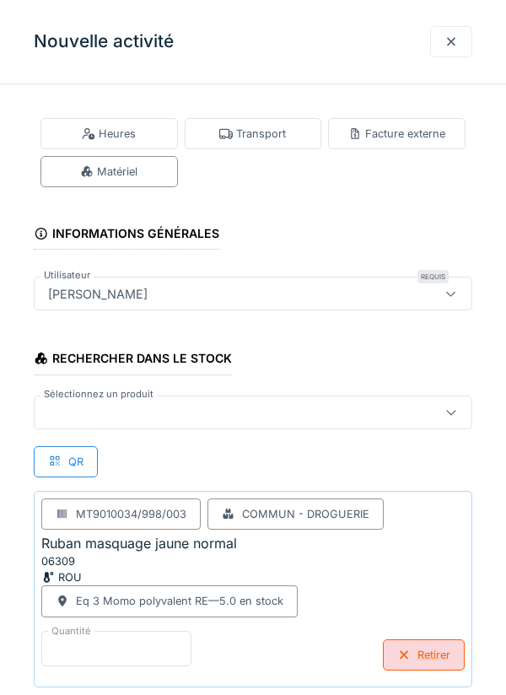
click at [118, 642] on input "*" at bounding box center [116, 648] width 150 height 35
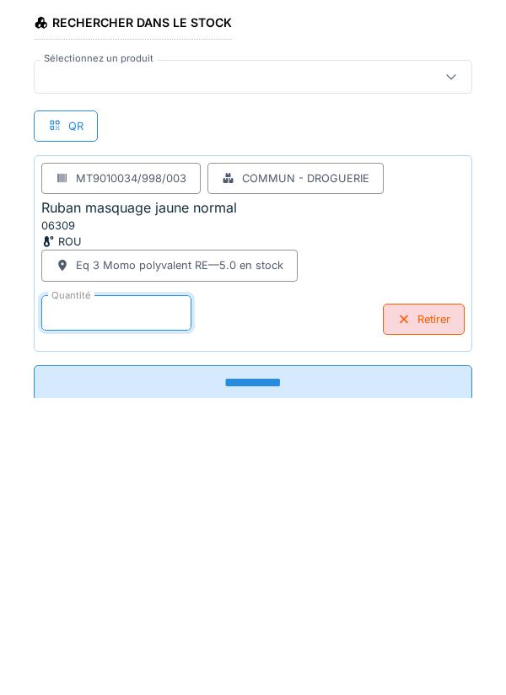
scroll to position [39, 0]
type input "*"
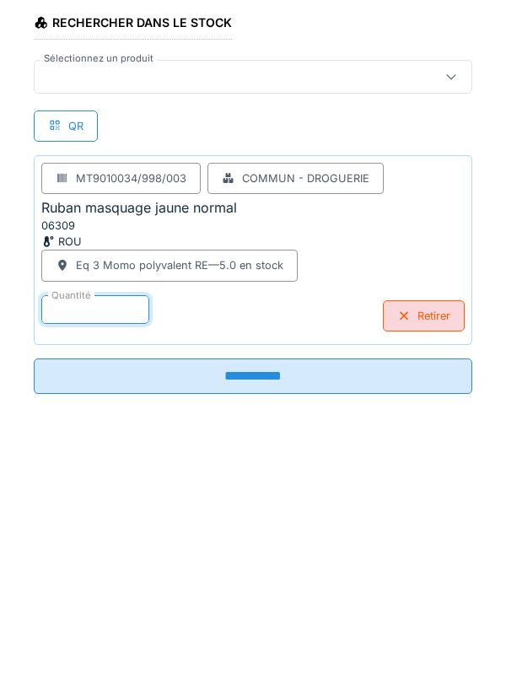
click at [240, 678] on input "**********" at bounding box center [253, 673] width 439 height 35
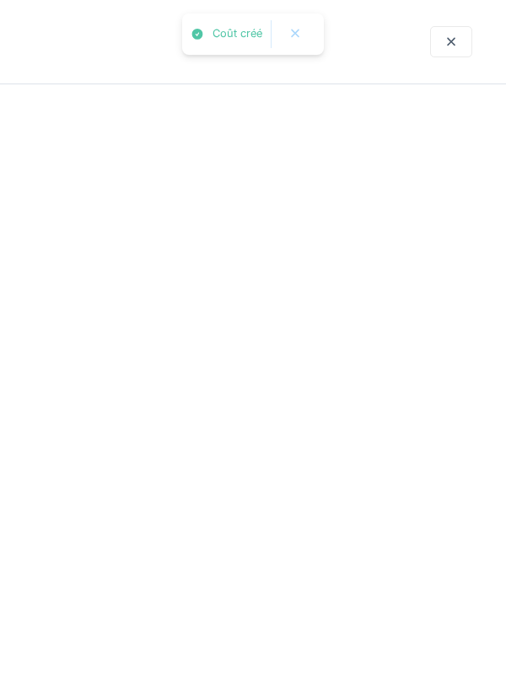
scroll to position [0, 0]
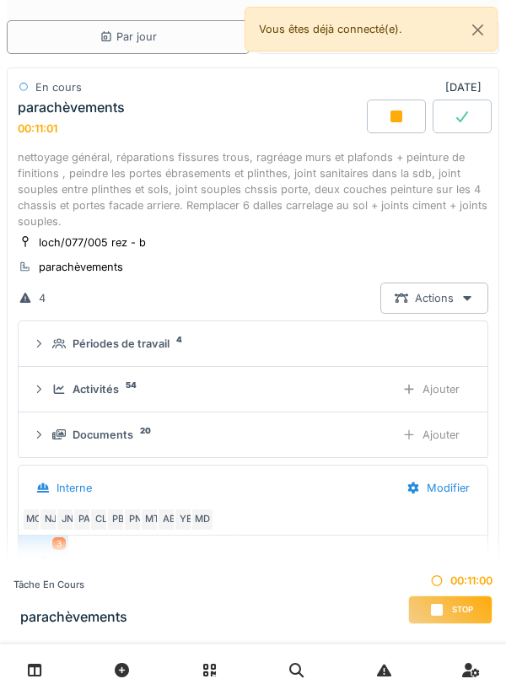
click at [439, 386] on div "Ajouter" at bounding box center [431, 389] width 86 height 31
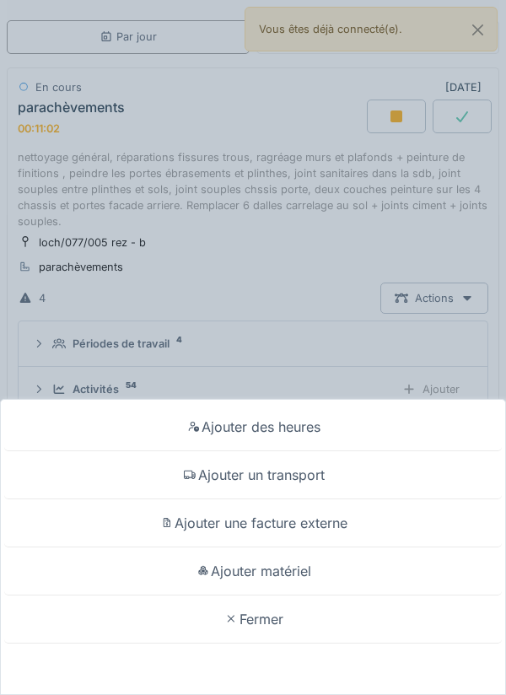
click at [283, 567] on div "Ajouter matériel" at bounding box center [253, 572] width 498 height 48
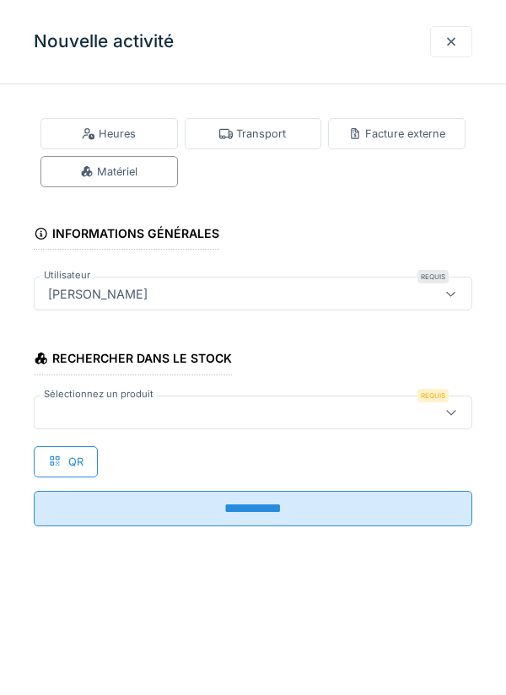
click at [449, 409] on icon at bounding box center [451, 412] width 13 height 11
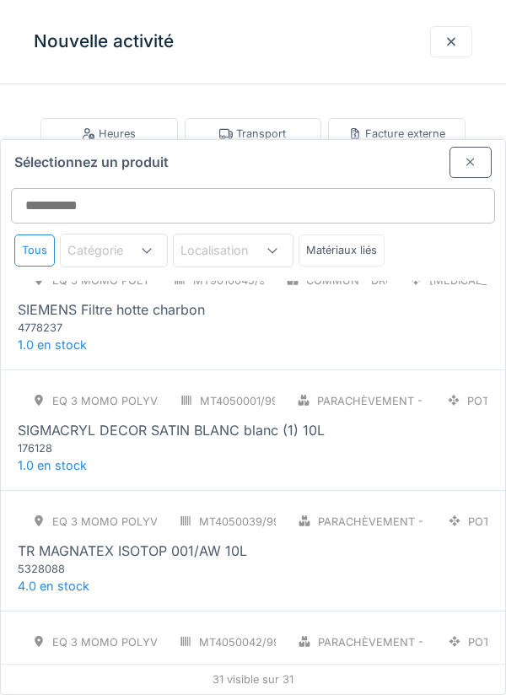
scroll to position [2930, 0]
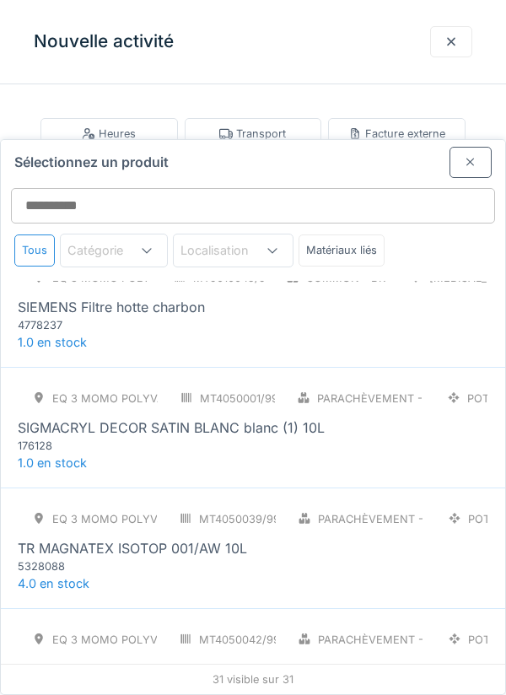
click at [197, 559] on div "5328088" at bounding box center [119, 567] width 202 height 16
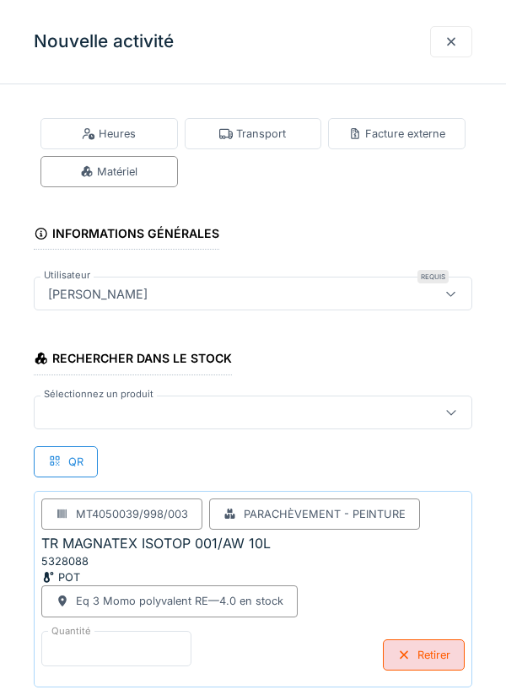
click at [128, 642] on input "*" at bounding box center [116, 648] width 150 height 35
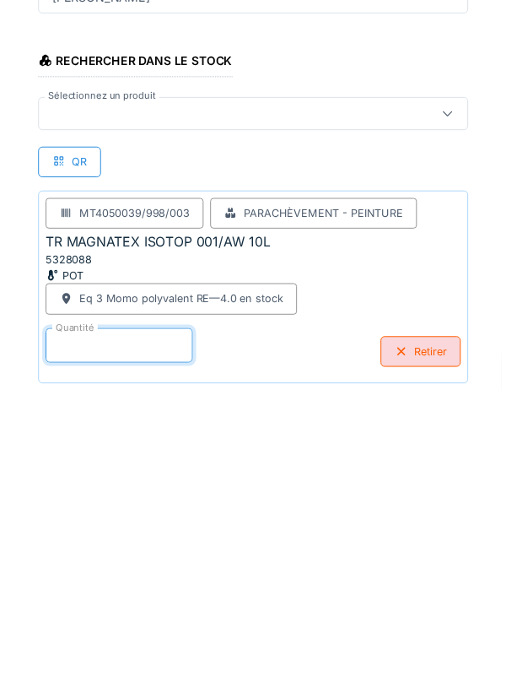
scroll to position [88, 0]
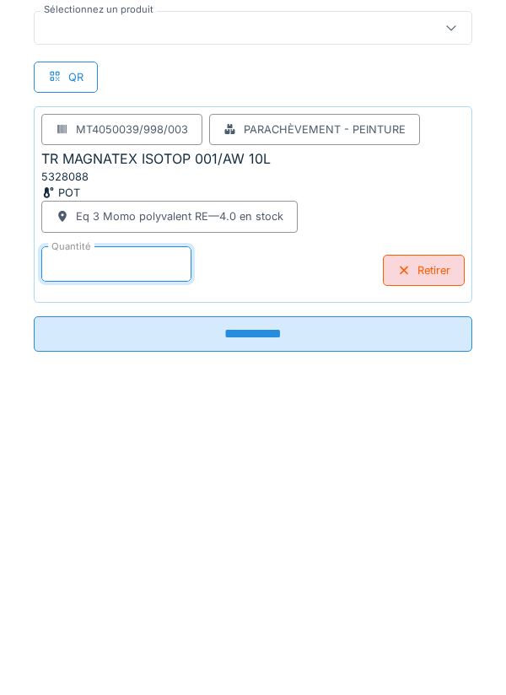
type input "*"
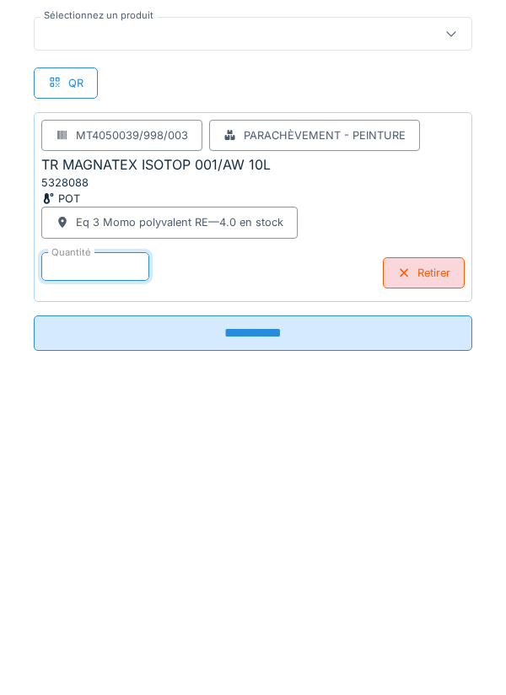
click at [245, 635] on input "**********" at bounding box center [253, 629] width 439 height 35
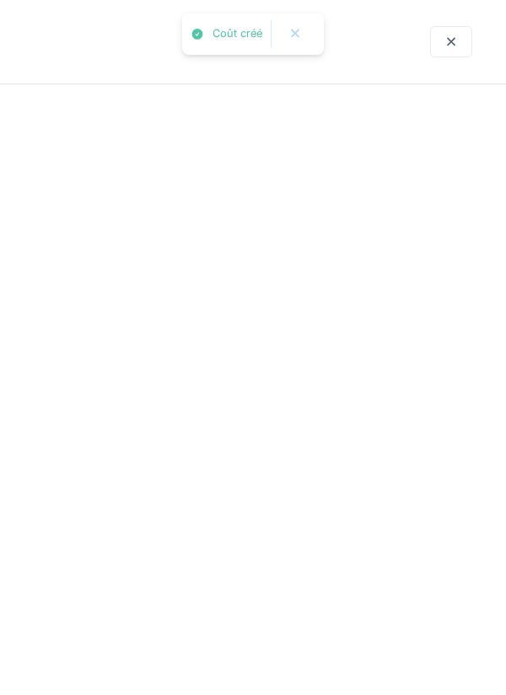
scroll to position [0, 0]
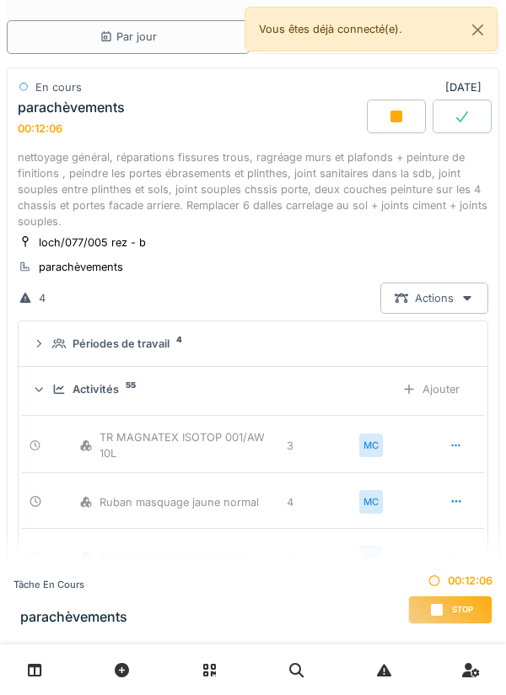
click at [447, 382] on div "Ajouter" at bounding box center [431, 389] width 86 height 31
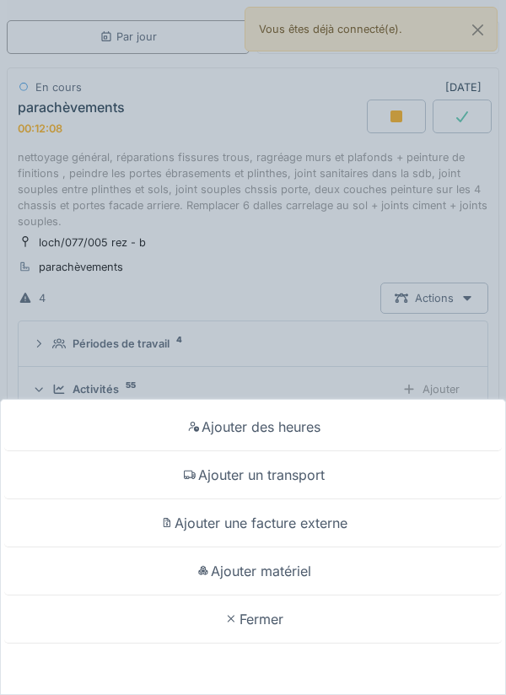
click at [295, 570] on div "Ajouter matériel" at bounding box center [253, 572] width 498 height 48
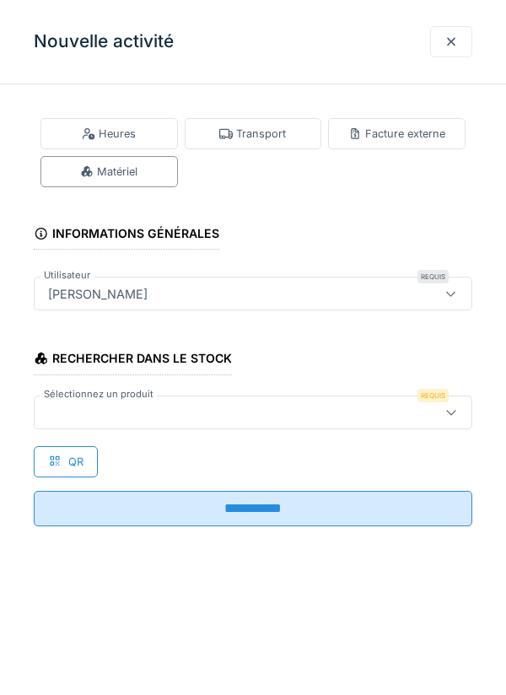
click at [448, 411] on icon at bounding box center [450, 412] width 9 height 5
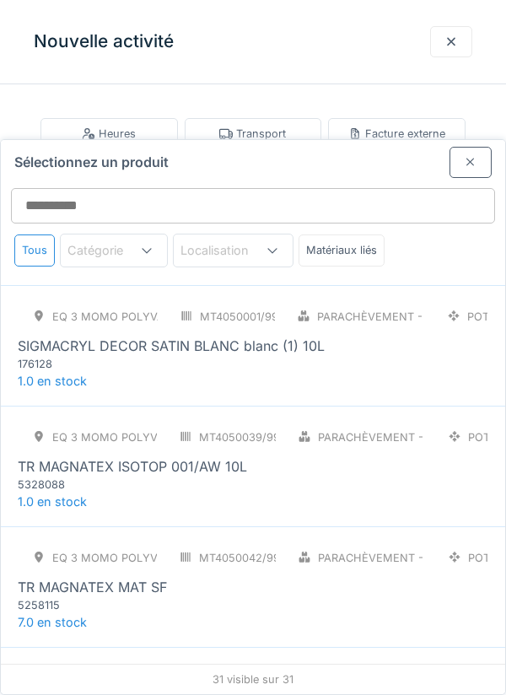
scroll to position [3022, 0]
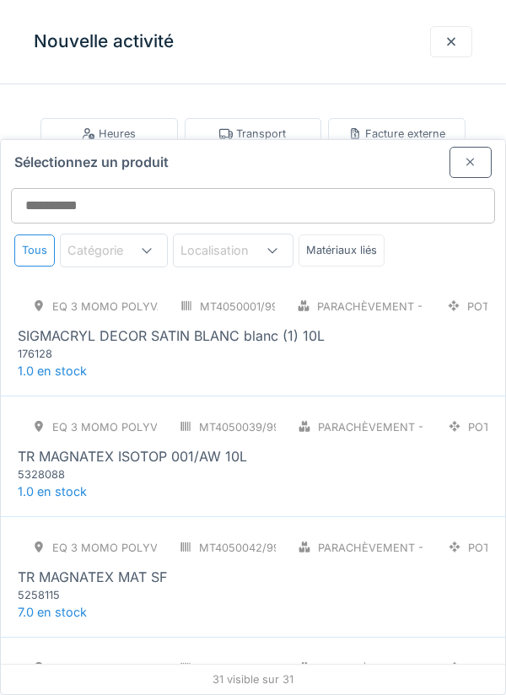
click at [197, 587] on div "5258115" at bounding box center [119, 595] width 202 height 16
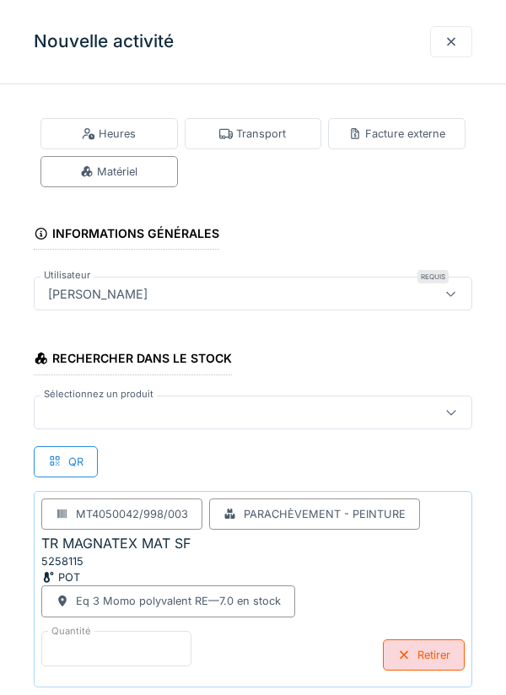
click at [127, 640] on input "*" at bounding box center [116, 648] width 150 height 35
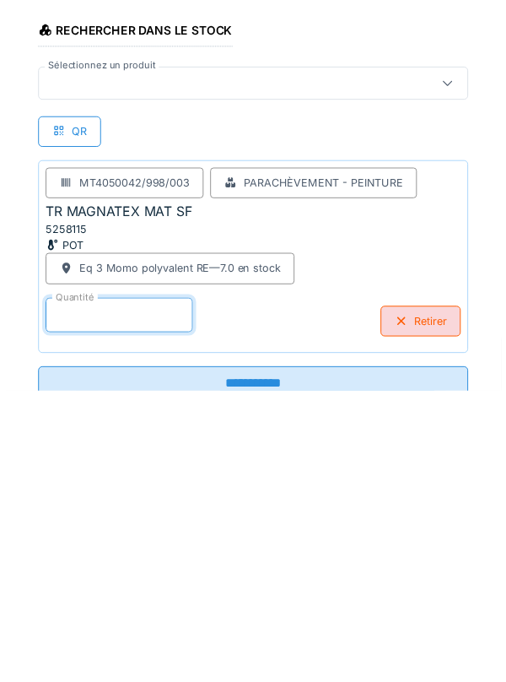
scroll to position [88, 0]
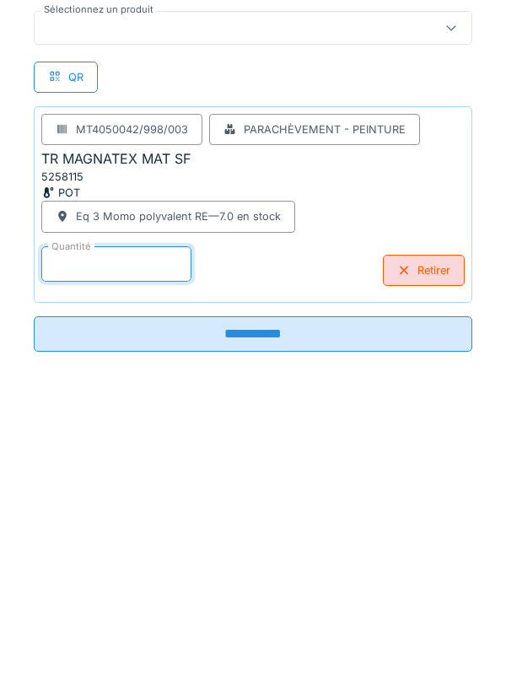
type input "*"
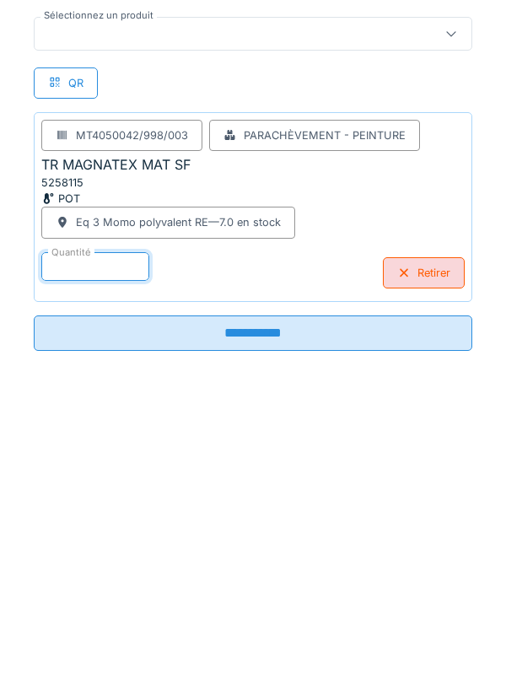
click at [244, 627] on input "**********" at bounding box center [253, 629] width 439 height 35
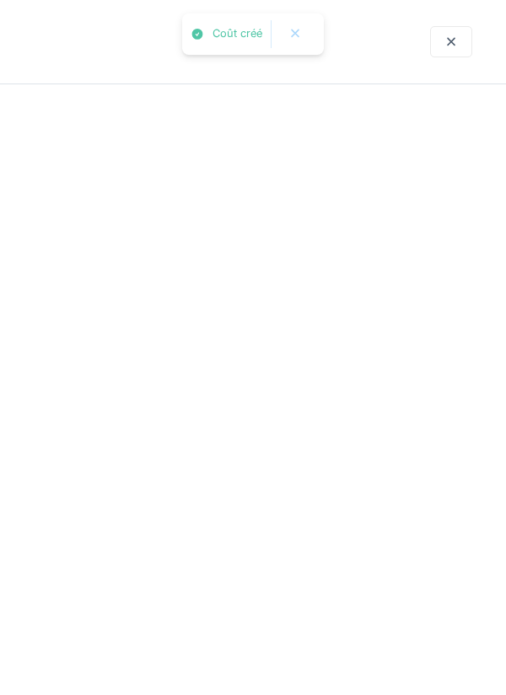
scroll to position [0, 0]
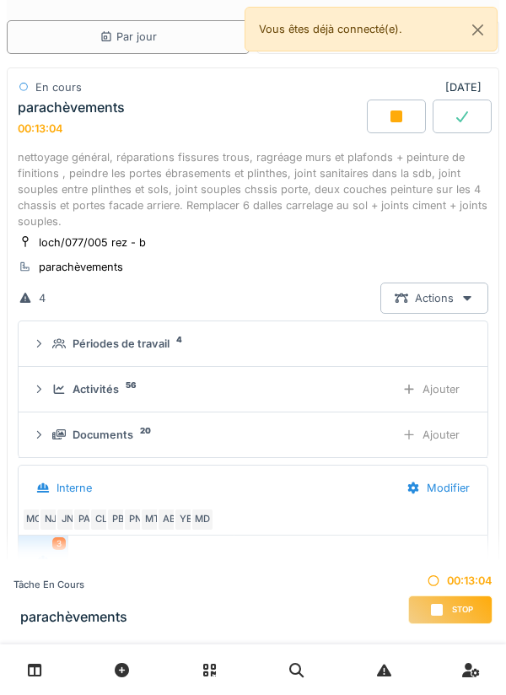
click at [448, 385] on div "Ajouter" at bounding box center [431, 389] width 86 height 31
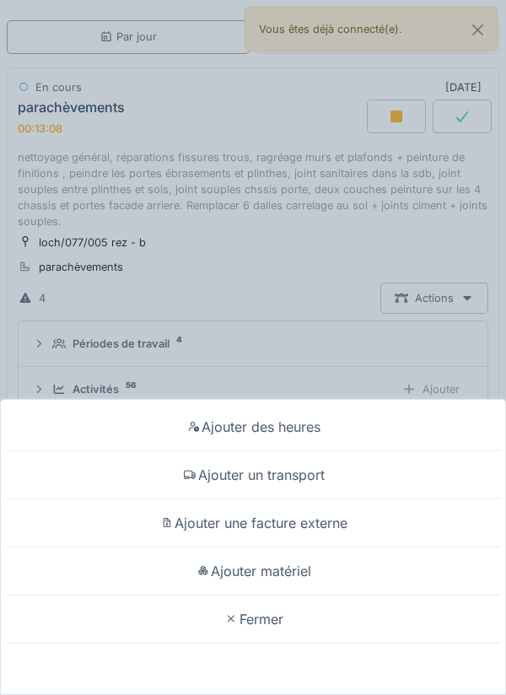
click at [282, 569] on div "Ajouter matériel" at bounding box center [253, 572] width 498 height 48
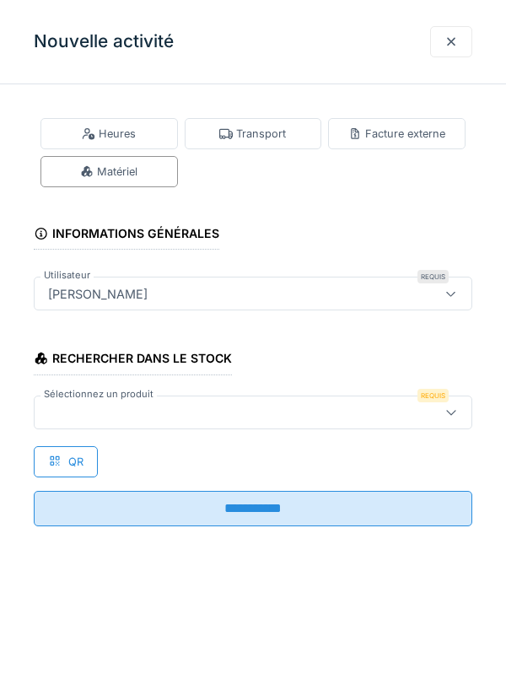
click at [450, 409] on icon at bounding box center [451, 412] width 13 height 11
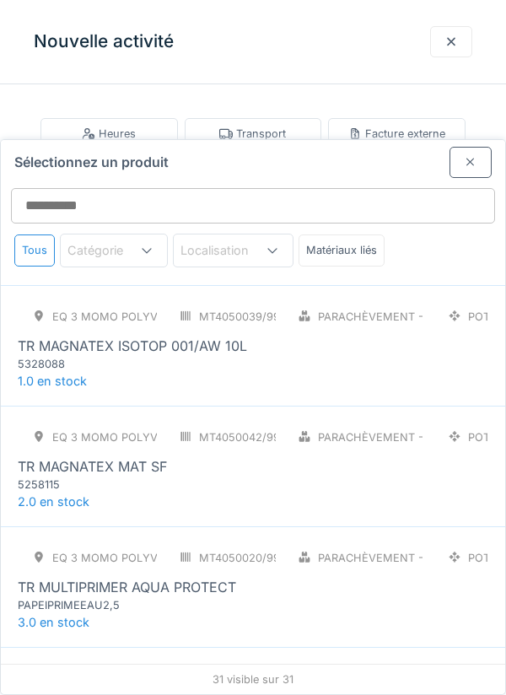
scroll to position [3144, 0]
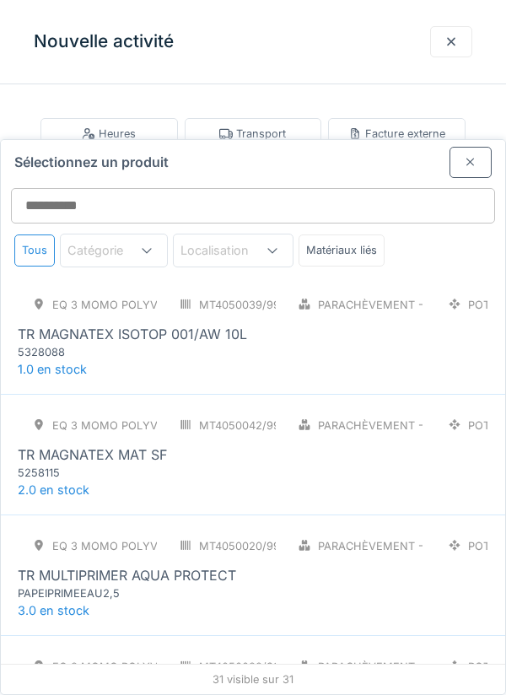
click at [224, 565] on div "TR MULTIPRIMER AQUA PROTECT" at bounding box center [127, 575] width 219 height 20
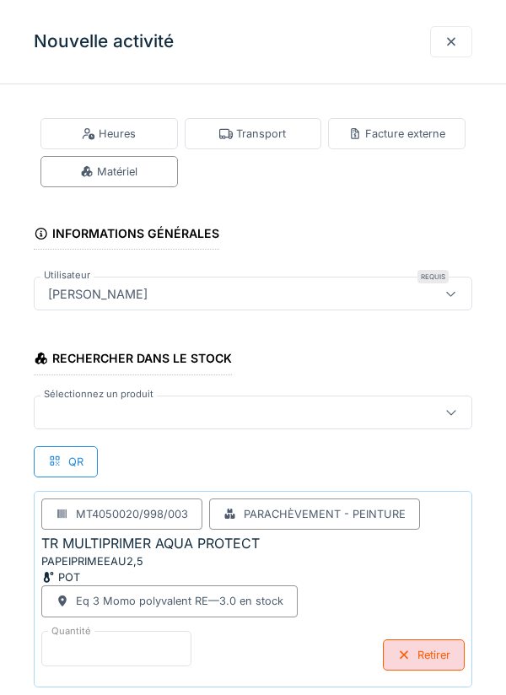
click at [122, 639] on input "*" at bounding box center [116, 648] width 150 height 35
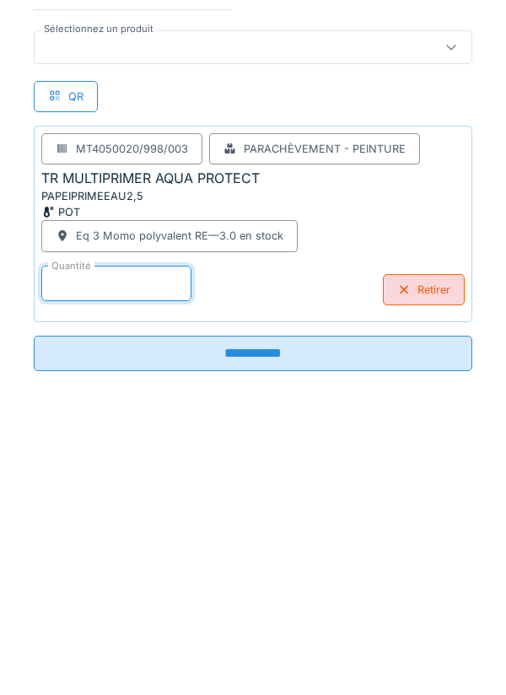
scroll to position [88, 0]
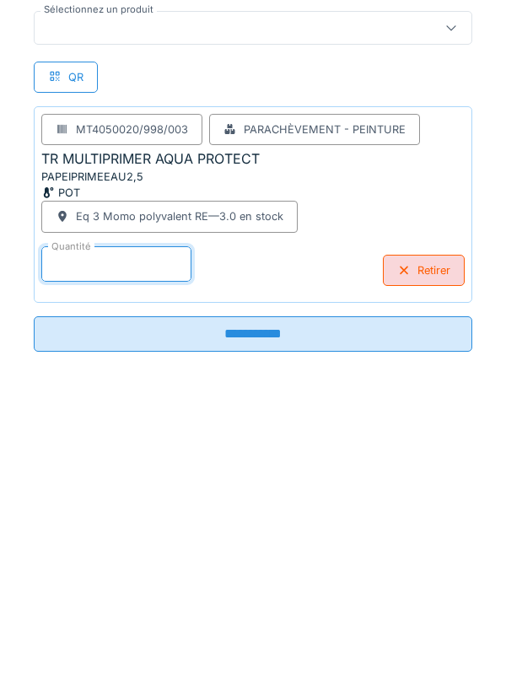
type input "*"
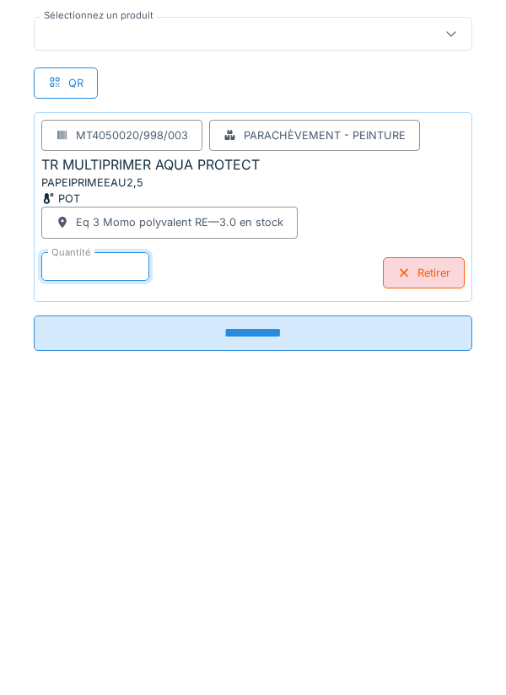
click at [246, 635] on input "**********" at bounding box center [253, 629] width 439 height 35
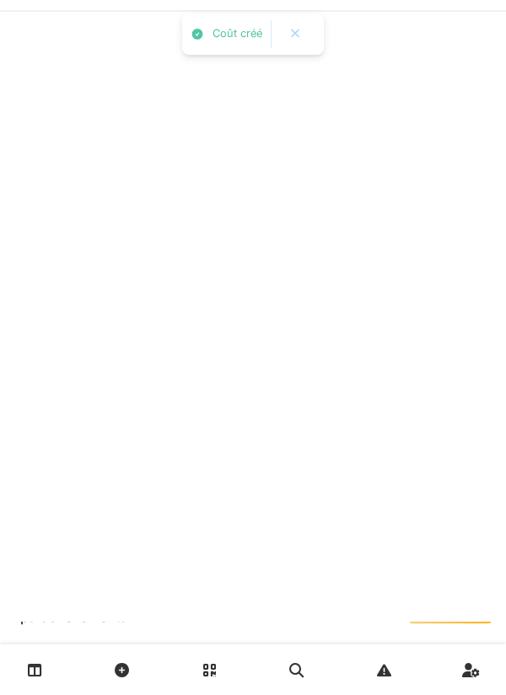
scroll to position [0, 0]
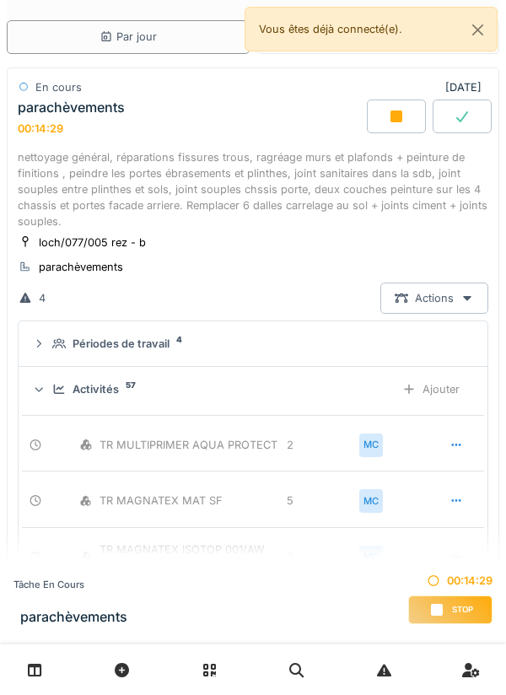
click at [449, 386] on div "Ajouter" at bounding box center [431, 389] width 86 height 31
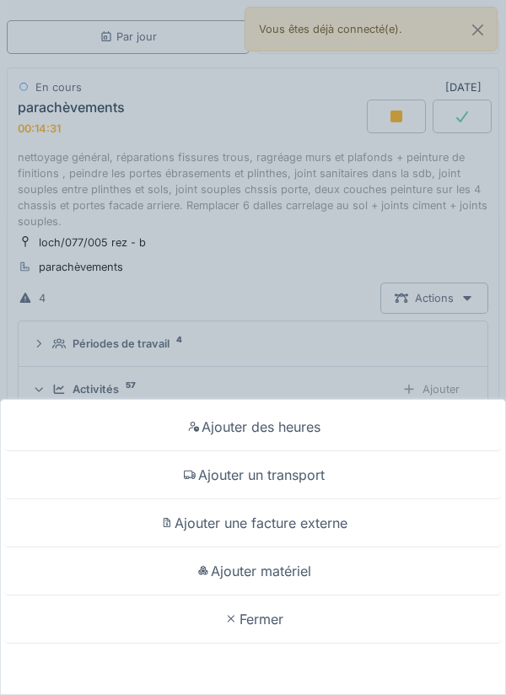
click at [280, 569] on div "Ajouter matériel" at bounding box center [253, 572] width 498 height 48
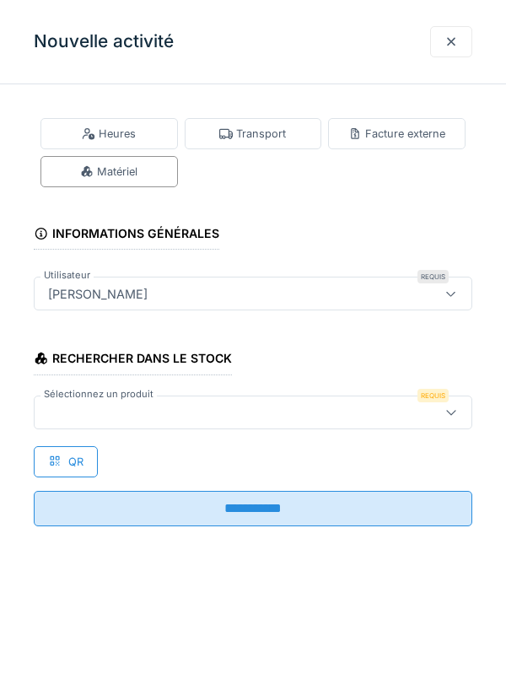
click at [451, 412] on icon at bounding box center [451, 412] width 13 height 11
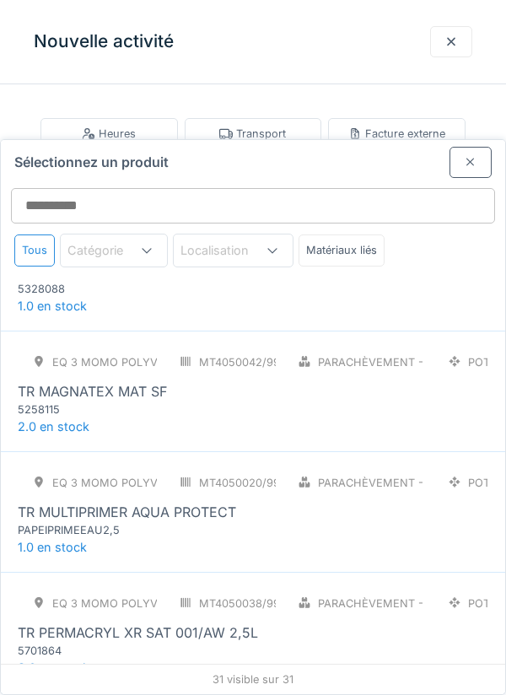
scroll to position [3210, 0]
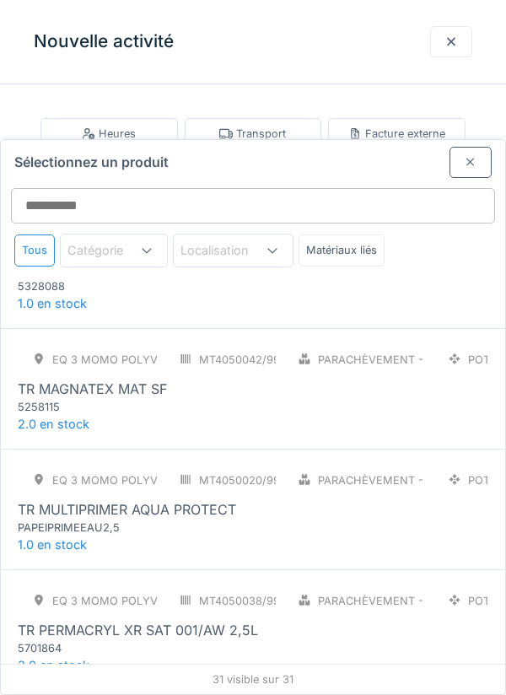
click at [229, 620] on div "TR PERMACRYL XR SAT 001/AW 2,5L" at bounding box center [138, 630] width 240 height 20
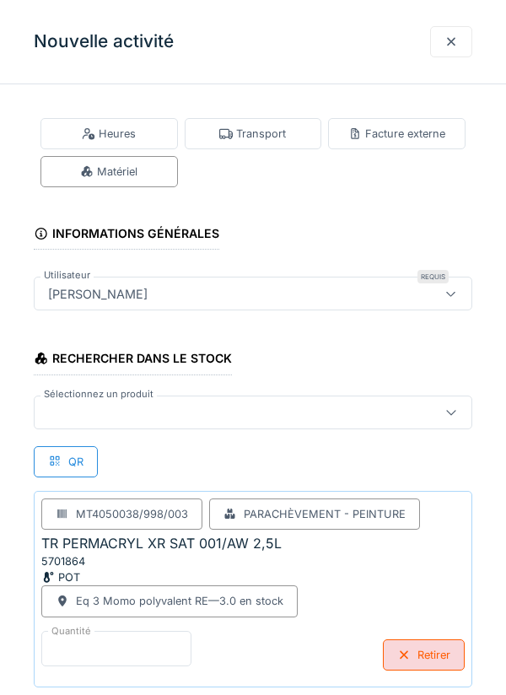
click at [108, 639] on input "*" at bounding box center [116, 648] width 150 height 35
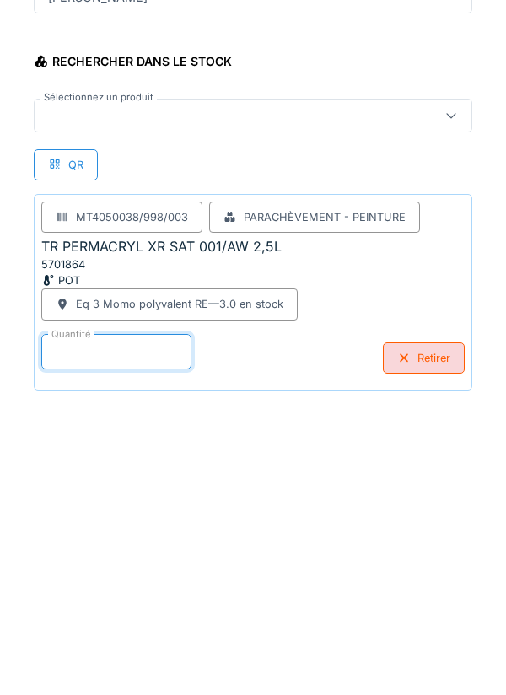
scroll to position [88, 0]
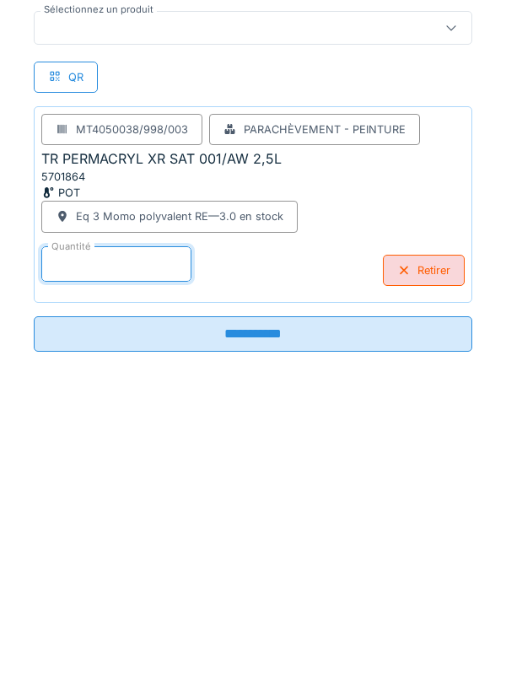
type input "*"
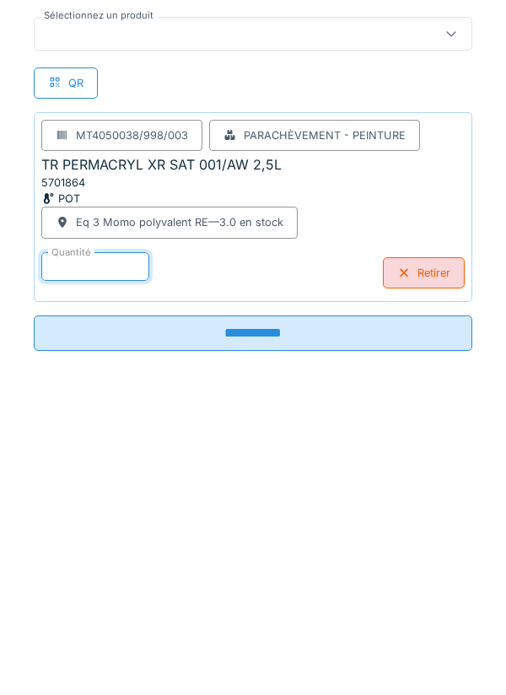
click at [247, 634] on input "**********" at bounding box center [253, 629] width 439 height 35
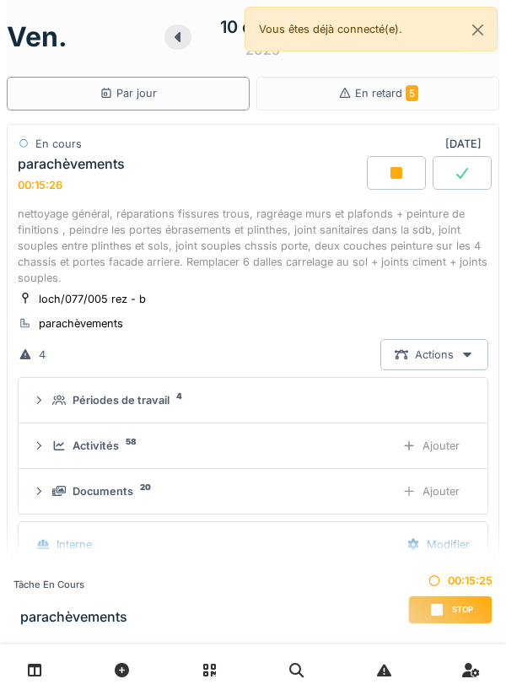
scroll to position [0, 0]
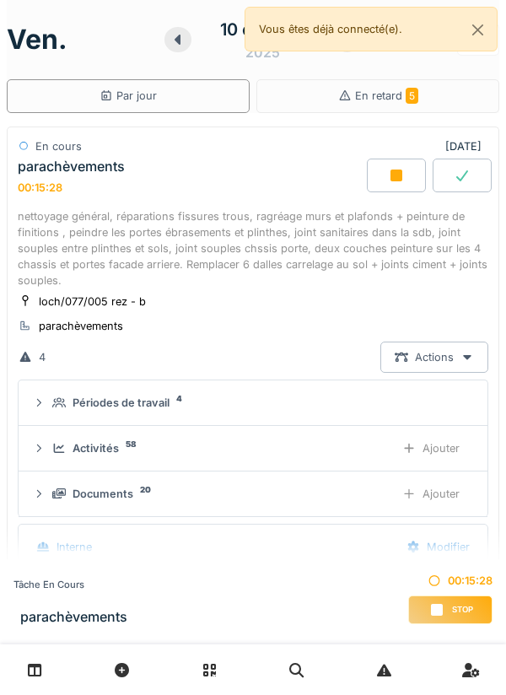
click at [426, 444] on div "Ajouter" at bounding box center [431, 448] width 86 height 31
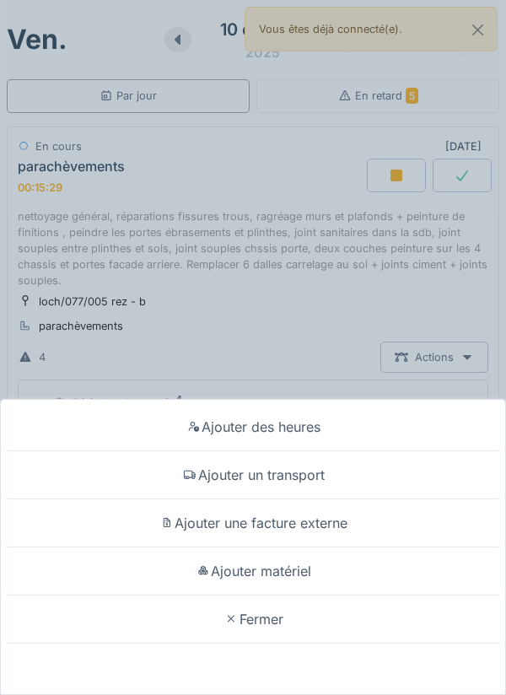
click at [300, 574] on div "Ajouter matériel" at bounding box center [253, 572] width 498 height 48
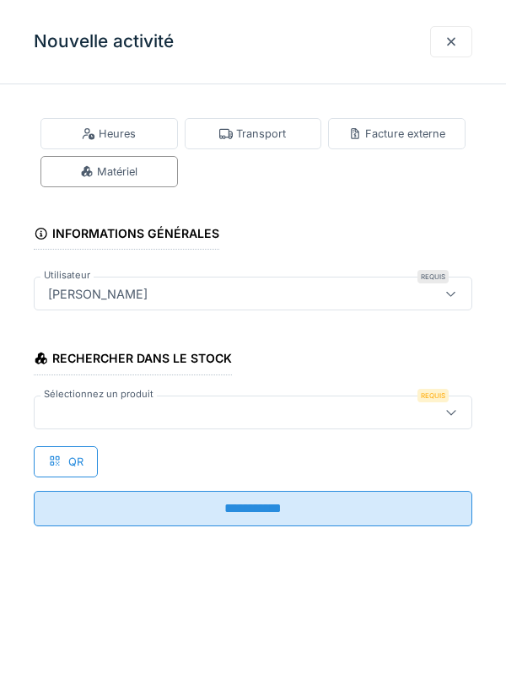
click at [455, 409] on icon at bounding box center [451, 412] width 13 height 11
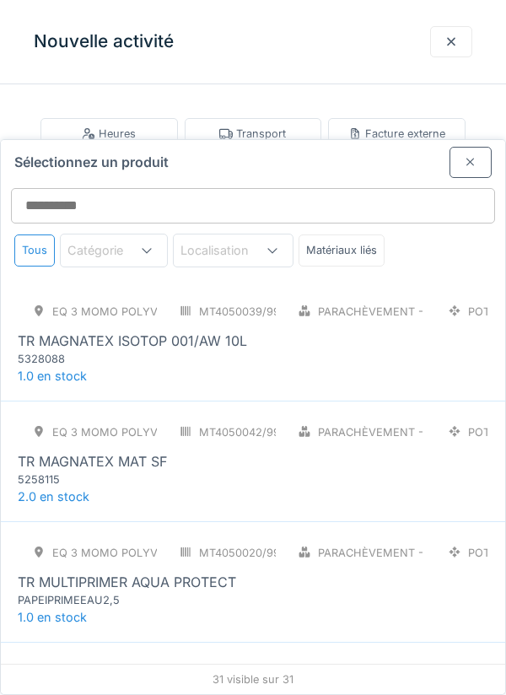
scroll to position [3128, 0]
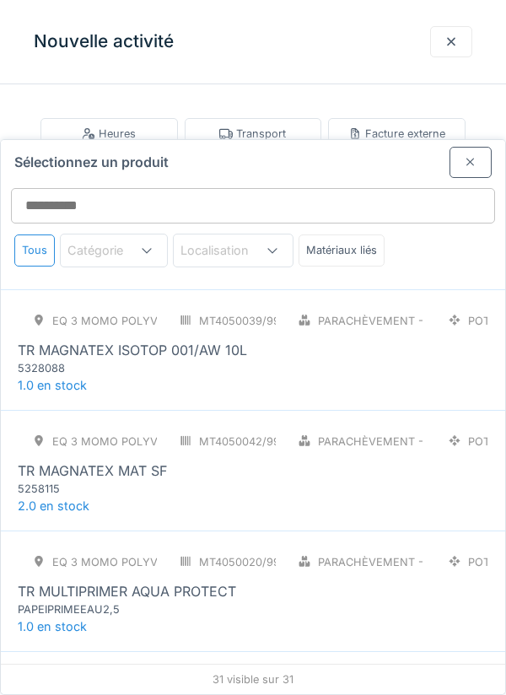
click at [349, 667] on div "Parachèvement - Peinture" at bounding box center [354, 682] width 143 height 31
